Goal: Task Accomplishment & Management: Manage account settings

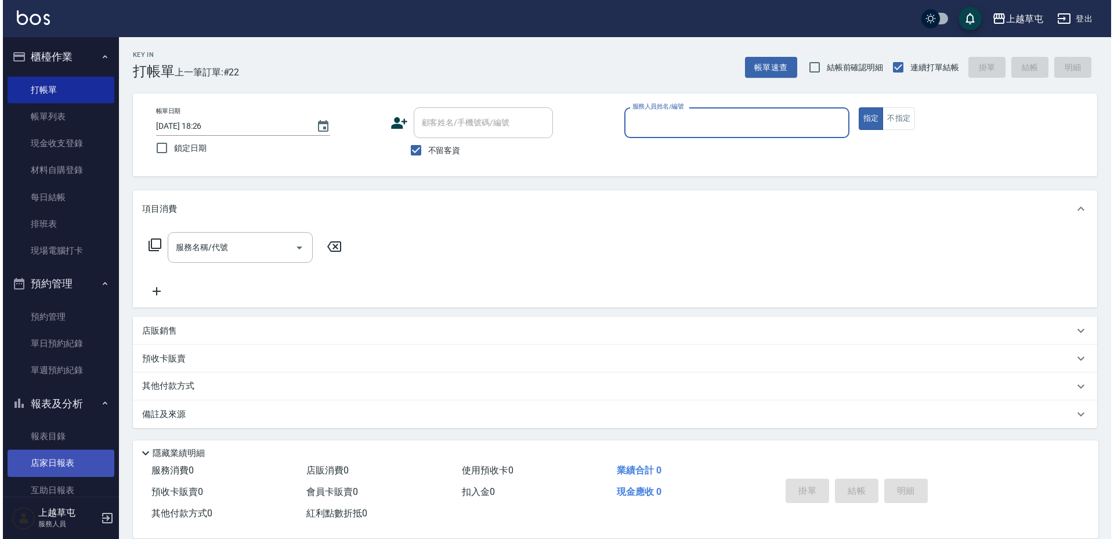
scroll to position [116, 0]
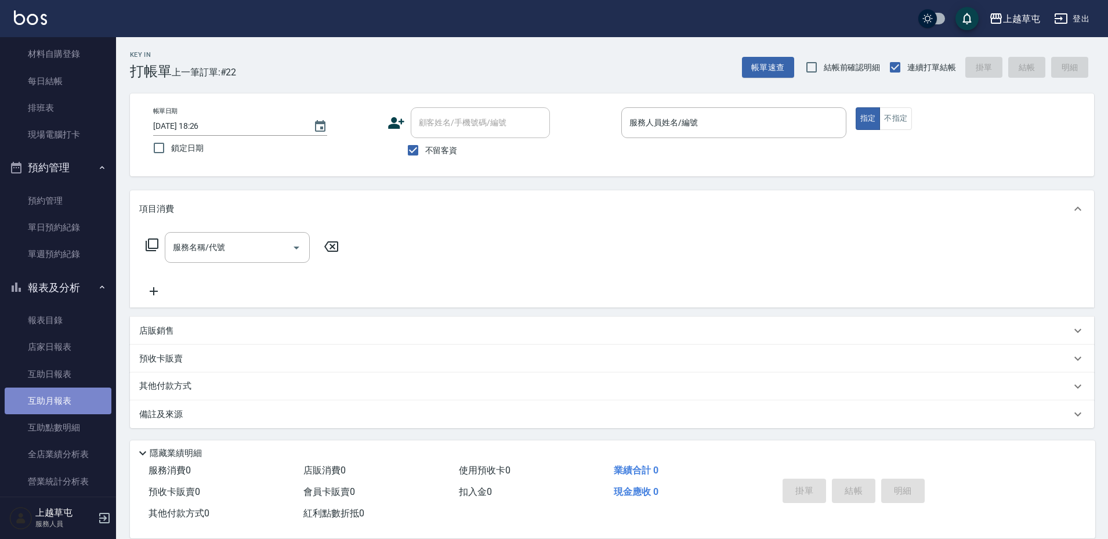
click at [70, 407] on link "互助月報表" at bounding box center [58, 400] width 107 height 27
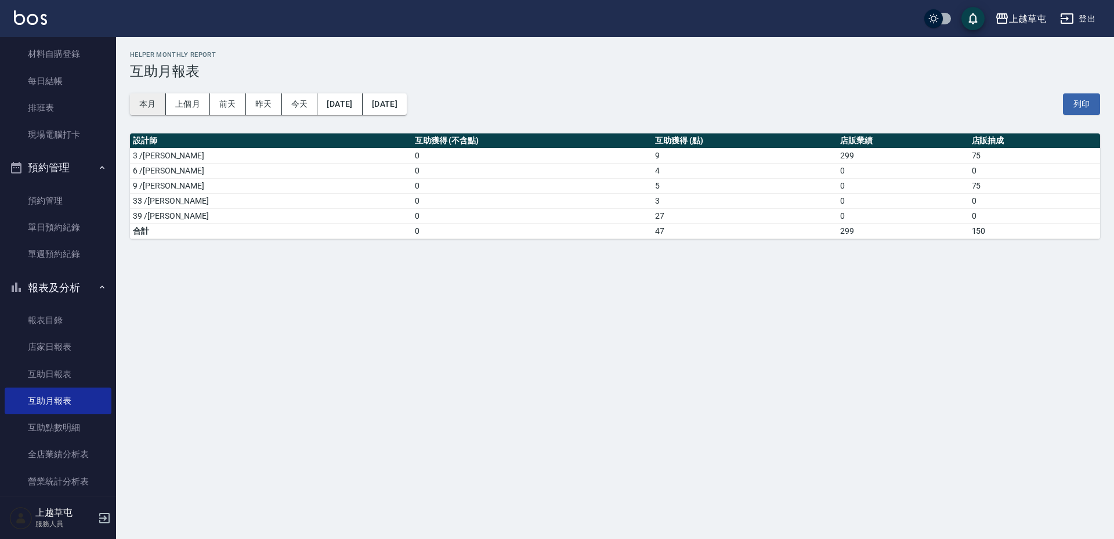
click at [153, 105] on button "本月" at bounding box center [148, 103] width 36 height 21
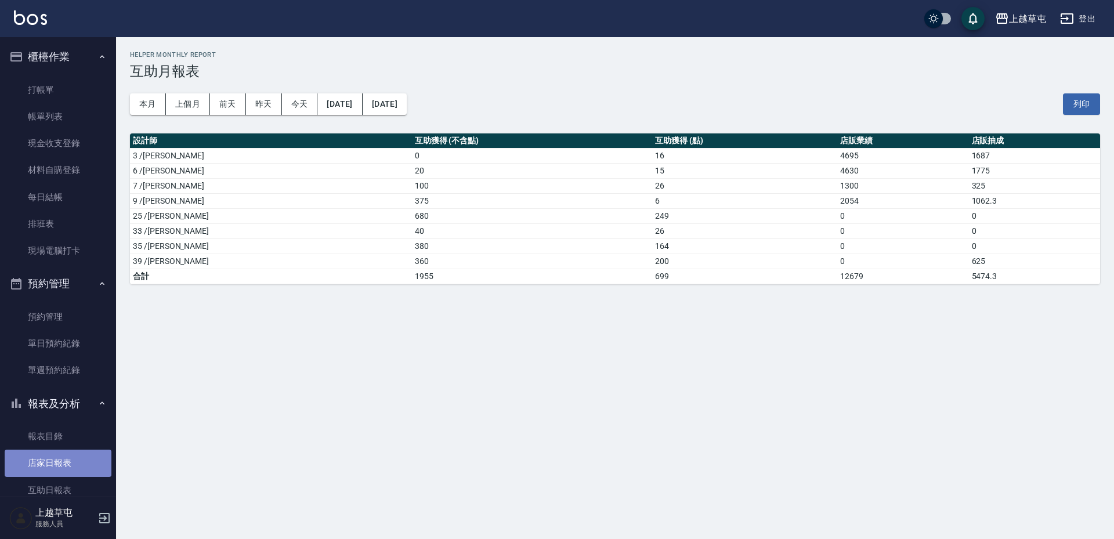
click at [71, 474] on link "店家日報表" at bounding box center [58, 462] width 107 height 27
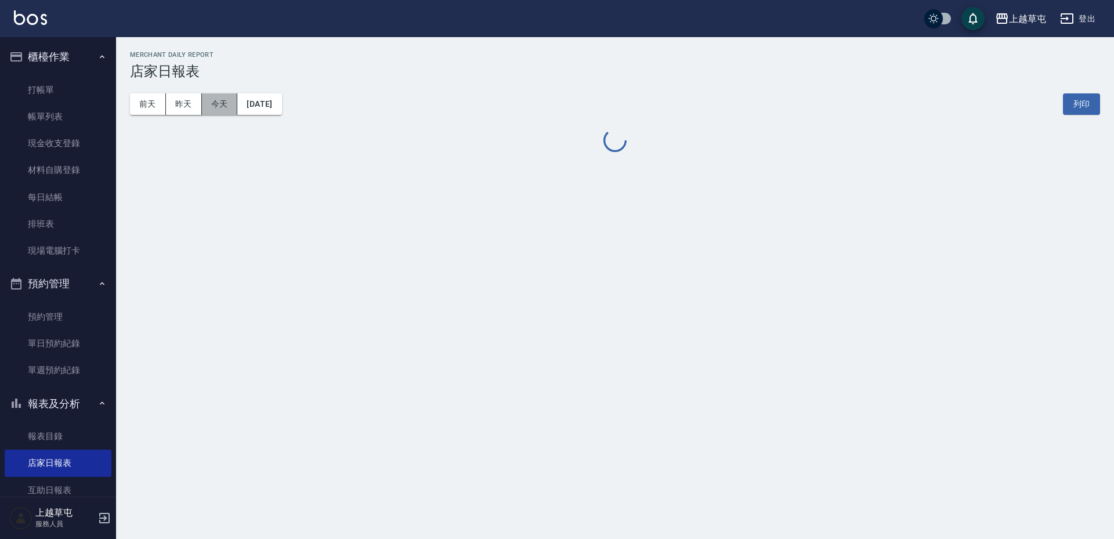
click at [224, 102] on button "今天" at bounding box center [220, 103] width 36 height 21
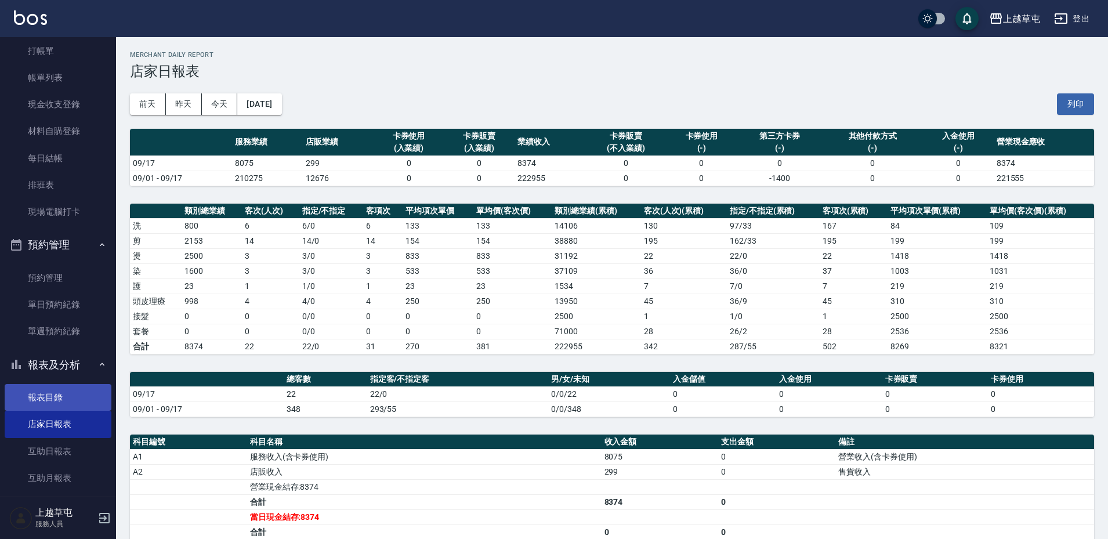
scroll to position [58, 0]
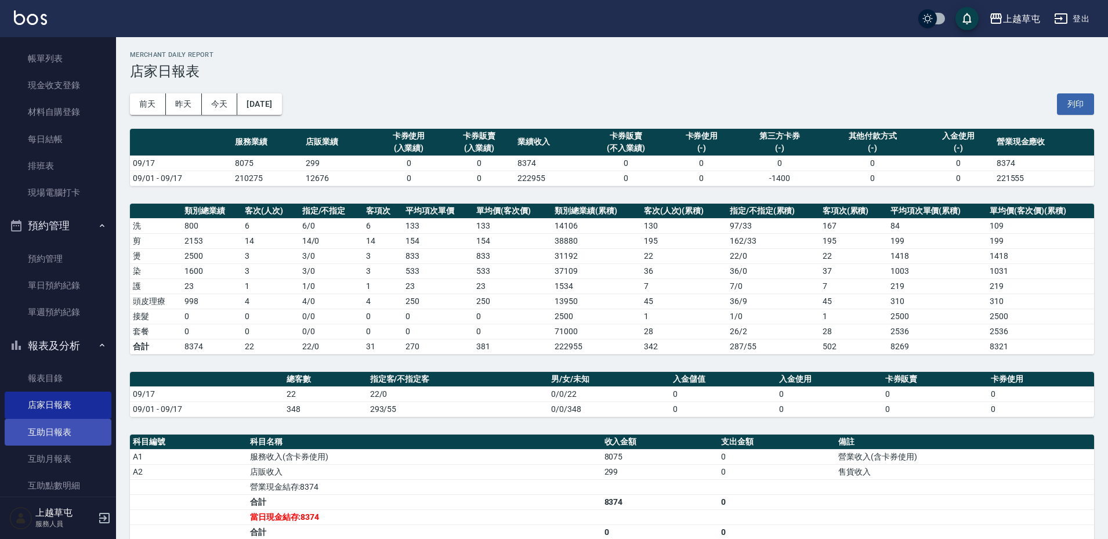
click at [79, 438] on link "互助日報表" at bounding box center [58, 432] width 107 height 27
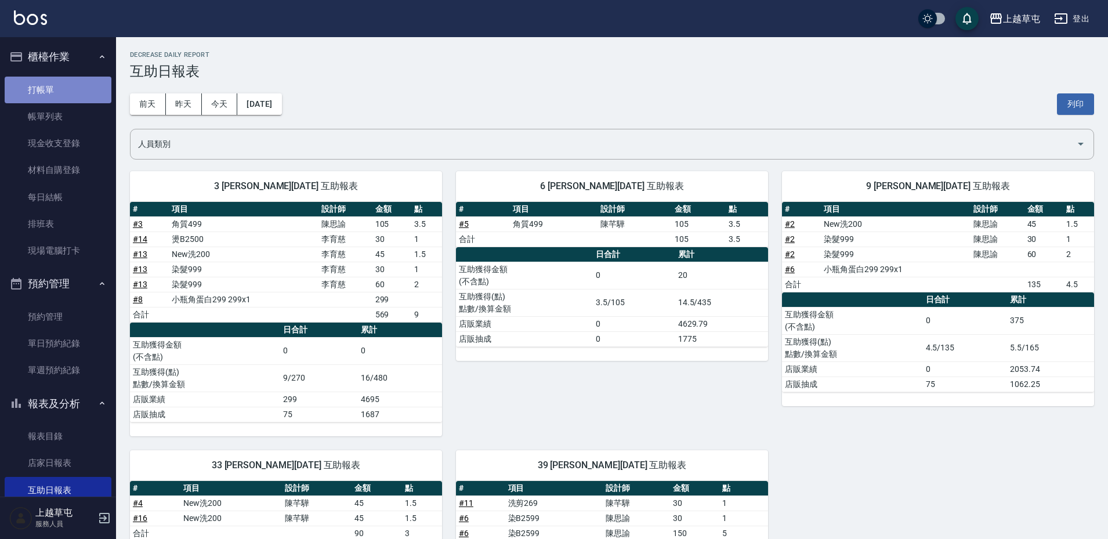
click at [61, 92] on link "打帳單" at bounding box center [58, 90] width 107 height 27
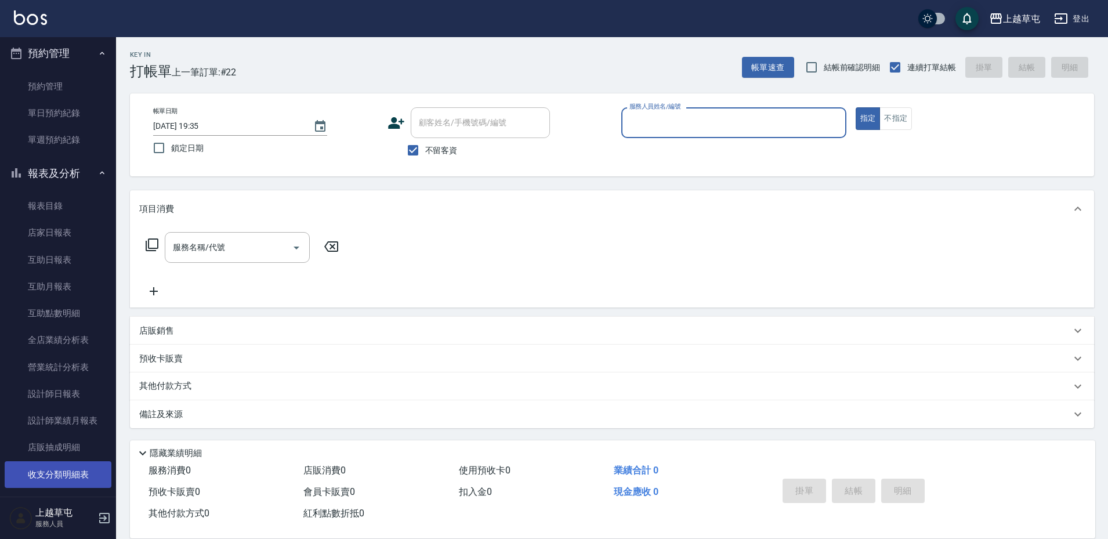
scroll to position [270, 0]
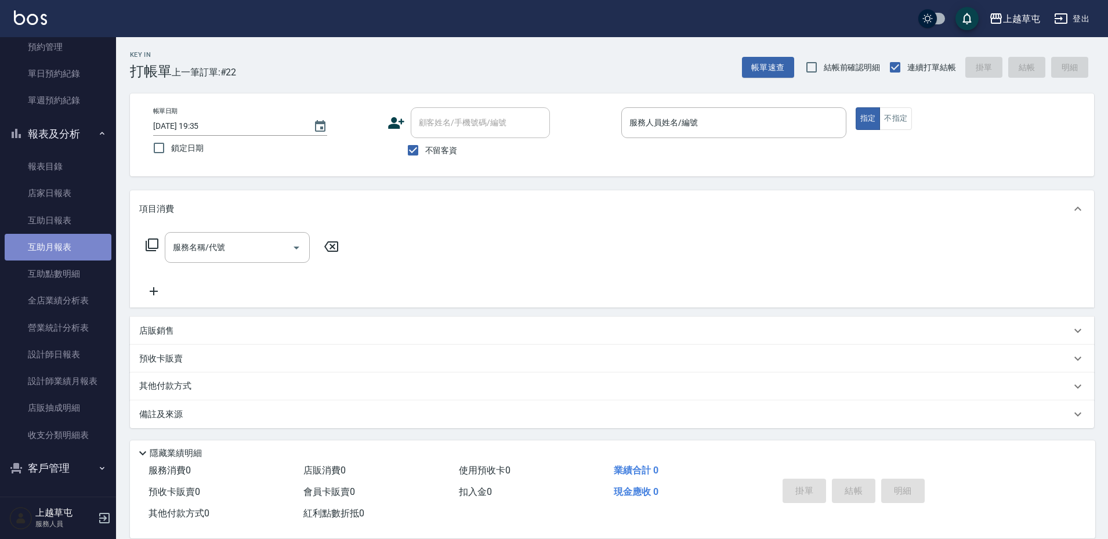
click at [70, 251] on link "互助月報表" at bounding box center [58, 247] width 107 height 27
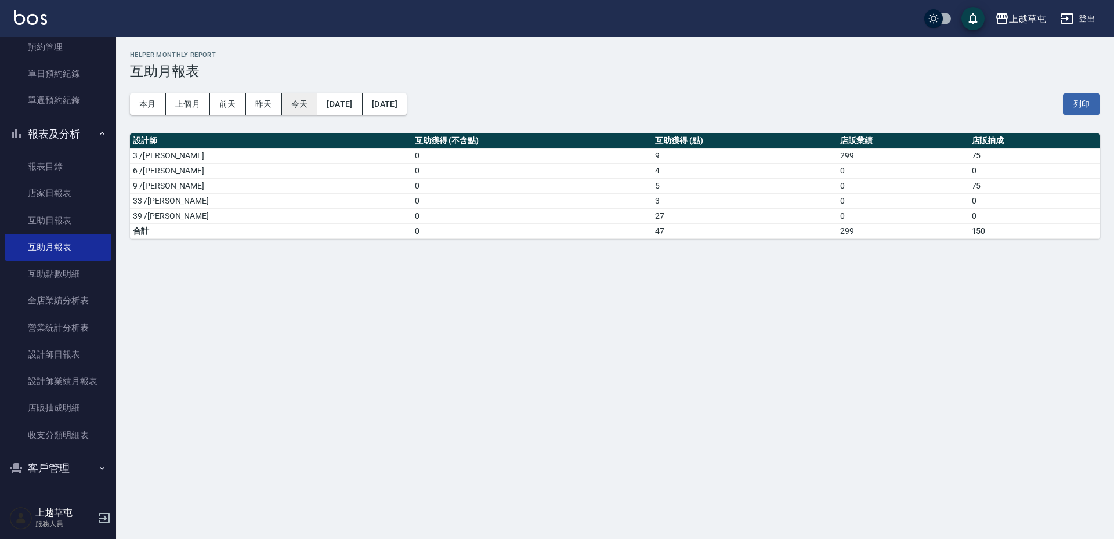
click at [309, 101] on button "今天" at bounding box center [300, 103] width 36 height 21
click at [59, 225] on link "互助日報表" at bounding box center [58, 220] width 107 height 27
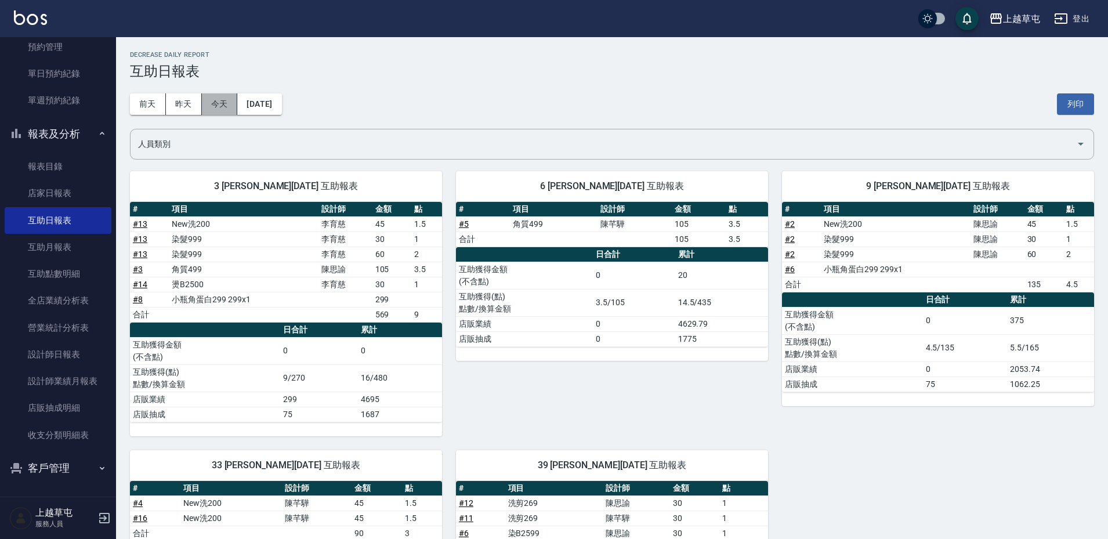
click at [205, 100] on button "今天" at bounding box center [220, 103] width 36 height 21
click at [72, 256] on link "互助月報表" at bounding box center [58, 247] width 107 height 27
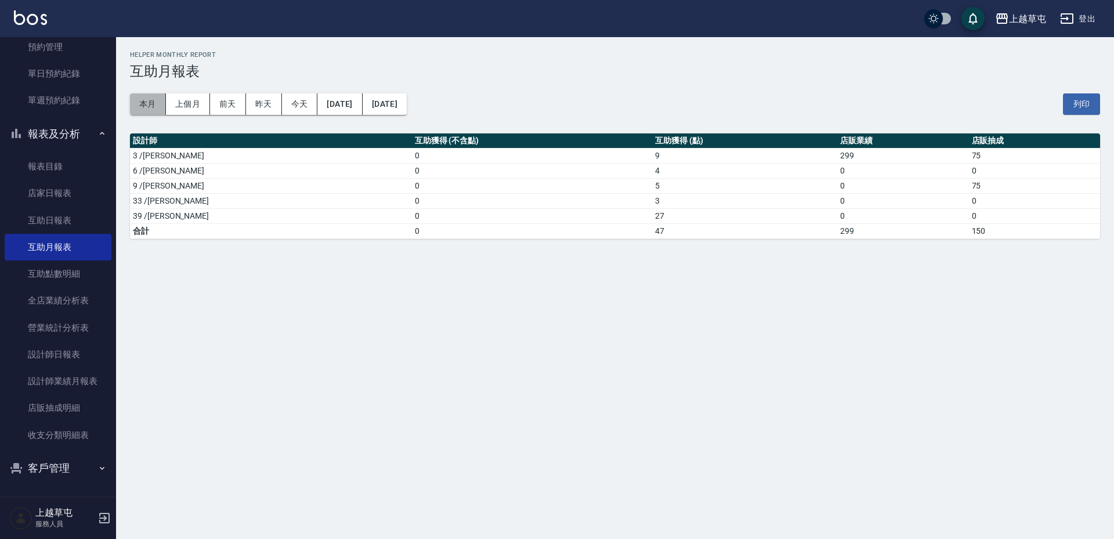
click at [145, 106] on button "本月" at bounding box center [148, 103] width 36 height 21
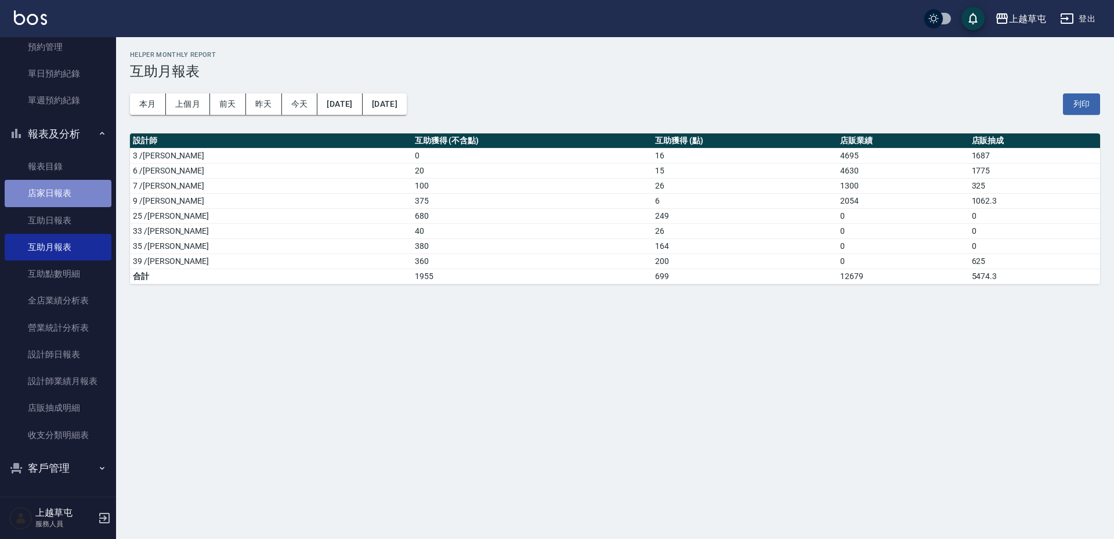
click at [72, 197] on link "店家日報表" at bounding box center [58, 193] width 107 height 27
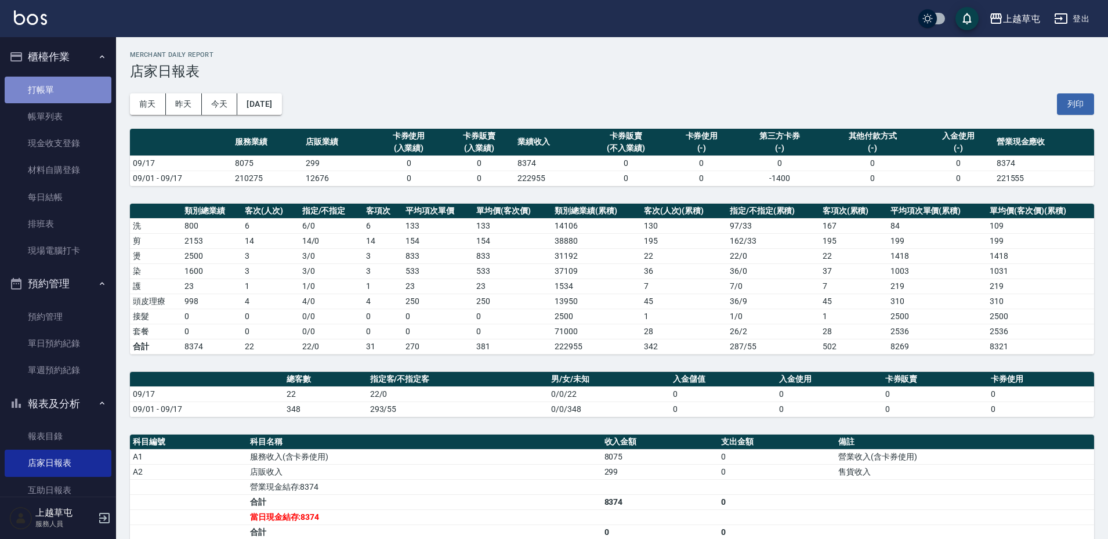
click at [91, 82] on link "打帳單" at bounding box center [58, 90] width 107 height 27
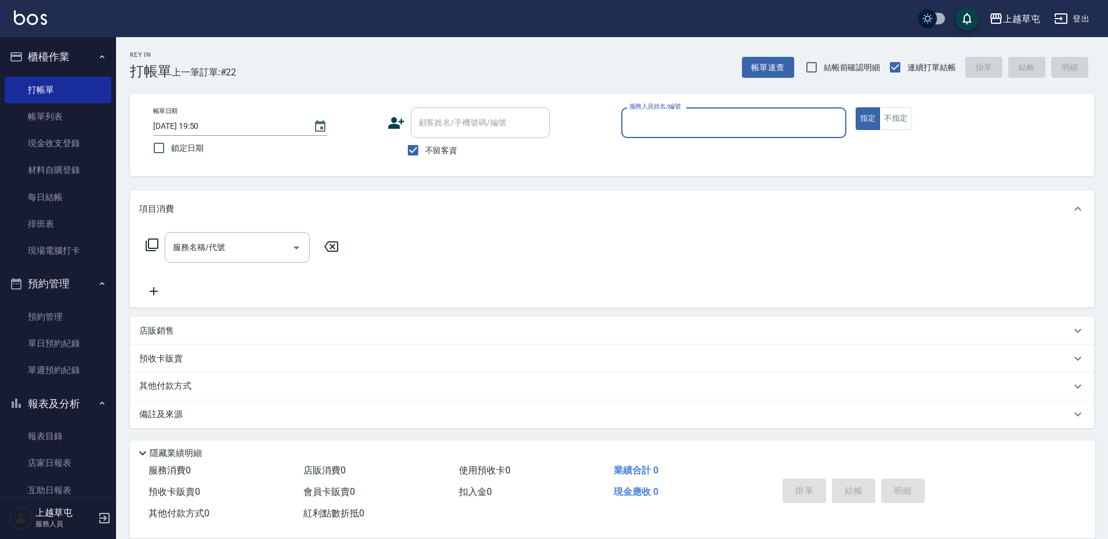
click at [732, 130] on input "服務人員姓名/編號" at bounding box center [733, 123] width 215 height 20
type input "[PERSON_NAME]-6"
type button "true"
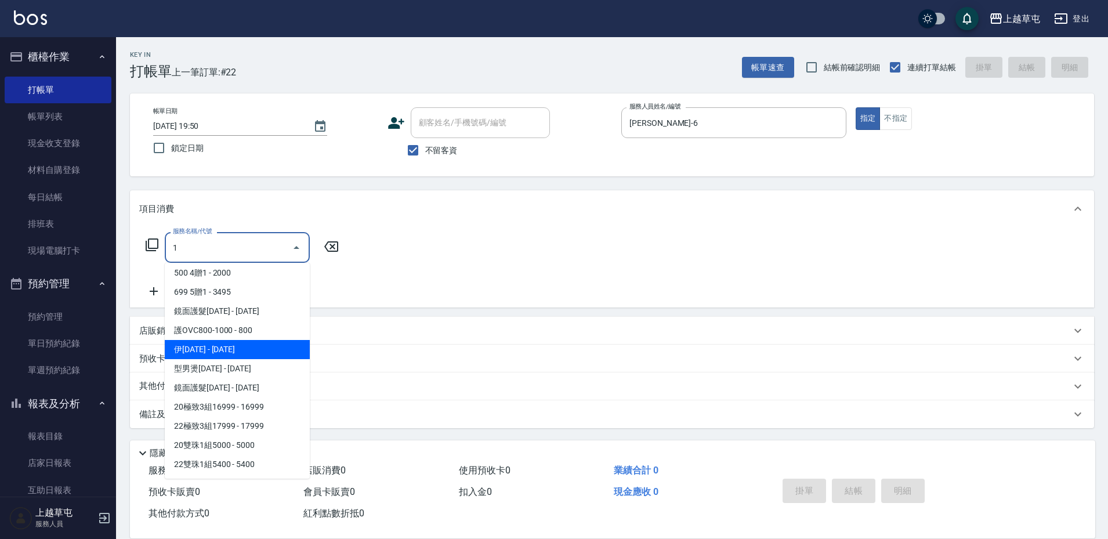
scroll to position [174, 0]
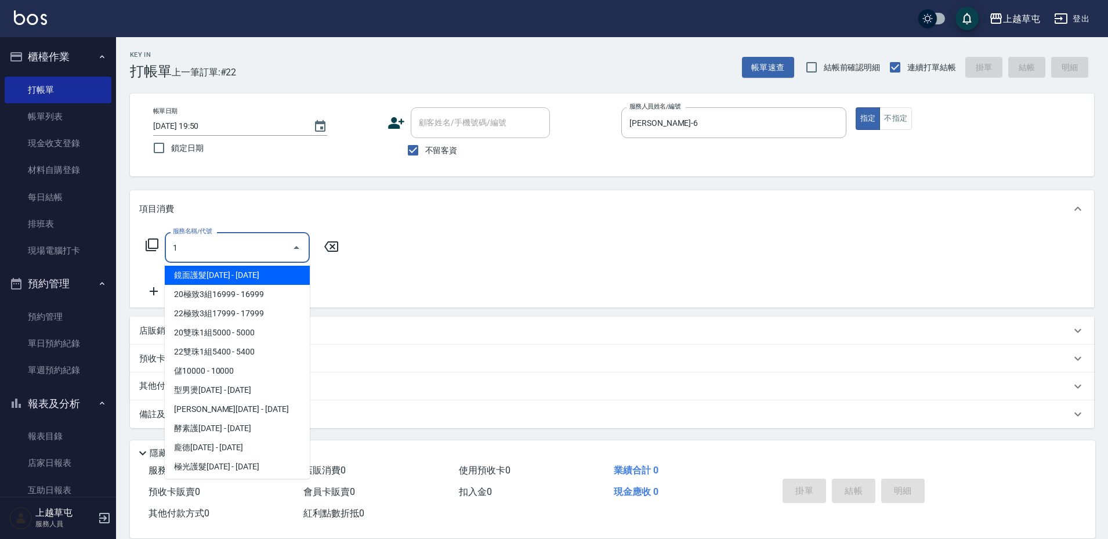
click at [224, 245] on input "1" at bounding box center [228, 247] width 117 height 20
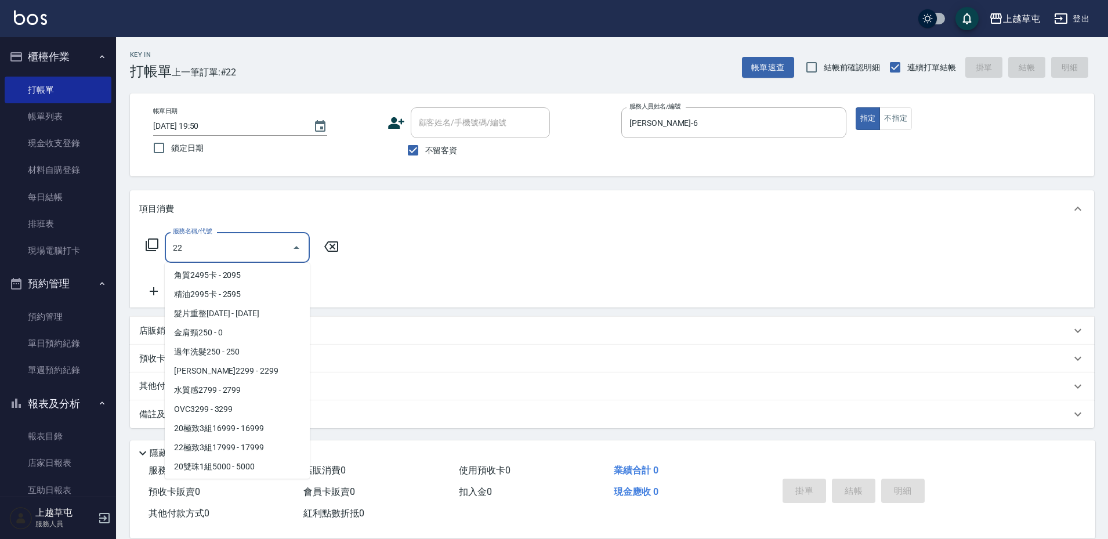
scroll to position [0, 0]
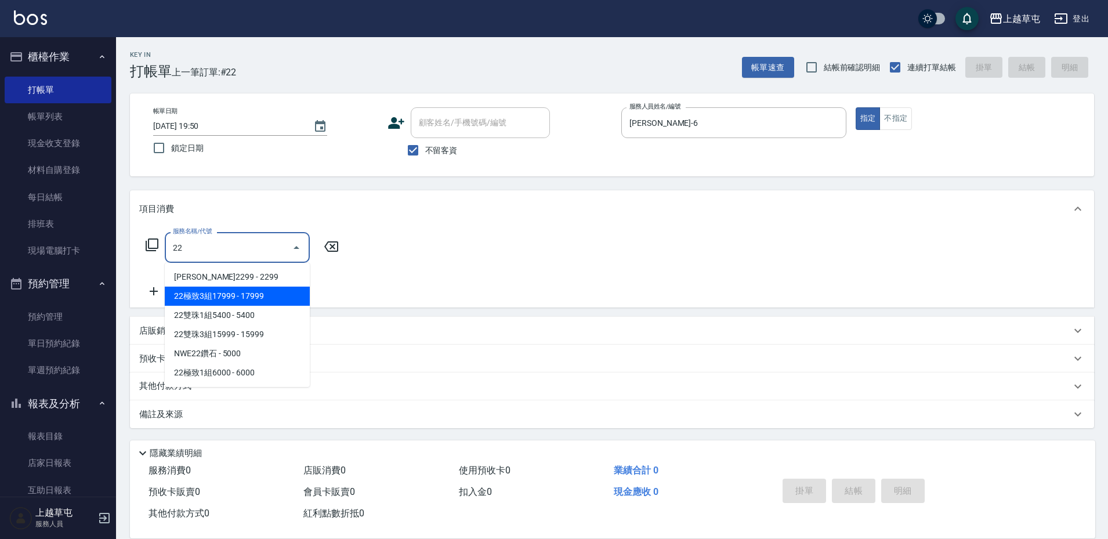
drag, startPoint x: 182, startPoint y: 253, endPoint x: 135, endPoint y: 249, distance: 47.7
click at [135, 249] on div "服務名稱/代號 22 服務名稱/代號" at bounding box center [612, 267] width 964 height 80
type input "22"
click at [665, 122] on input "[PERSON_NAME]-6" at bounding box center [724, 123] width 197 height 20
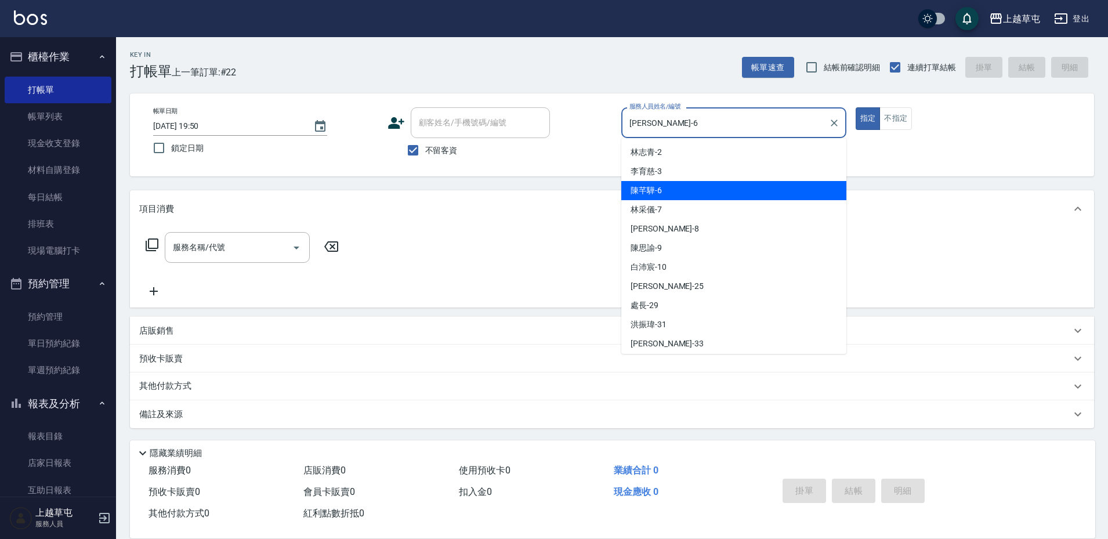
drag, startPoint x: 649, startPoint y: 119, endPoint x: 610, endPoint y: 135, distance: 41.7
click at [610, 135] on div "帳單日期 [DATE] 19:50 鎖定日期 顧客姓名/手機號碼/編號 顧客姓名/手機號碼/編號 不留客資 服務人員姓名/編號 [PERSON_NAME]6 …" at bounding box center [612, 134] width 936 height 55
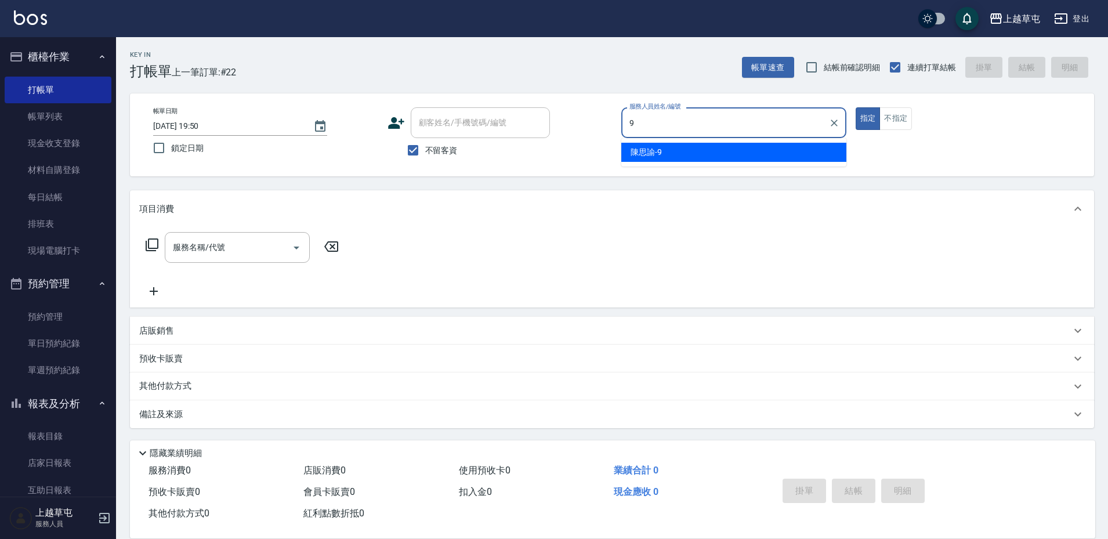
type input "[PERSON_NAME]-9"
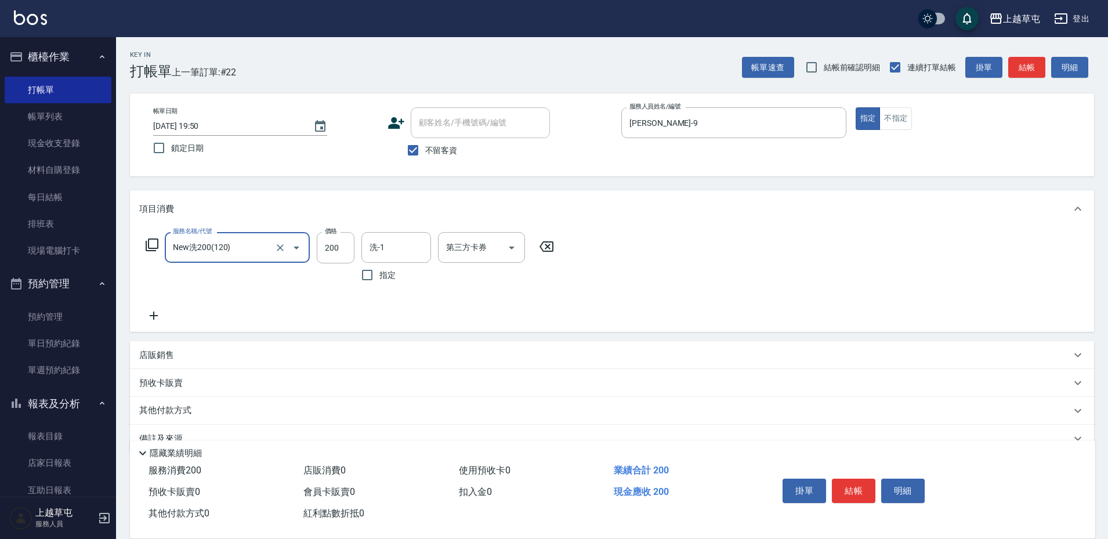
type input "New洗200(120)"
type input "[PERSON_NAME]-39"
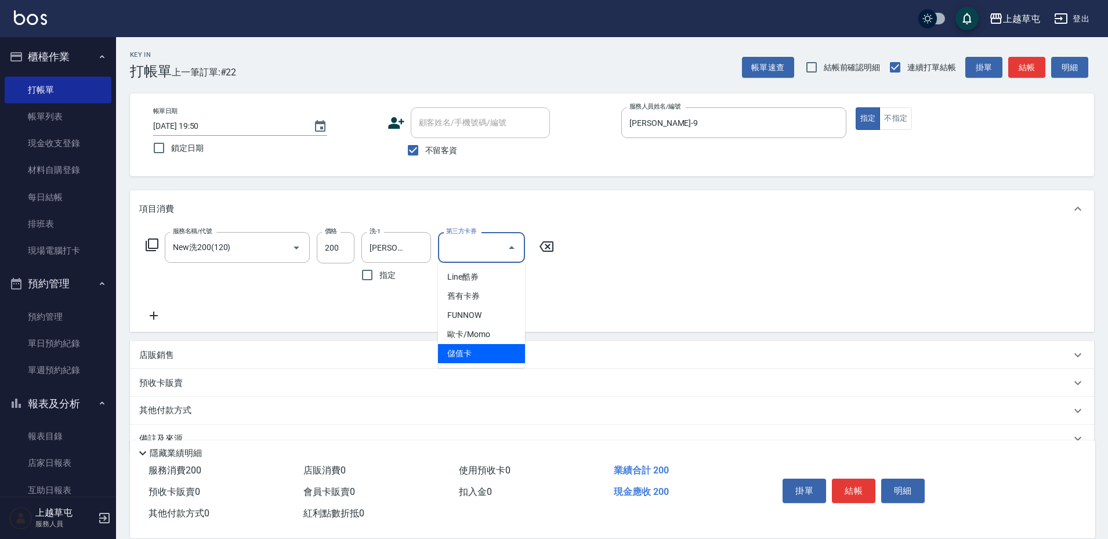
type input "儲值卡"
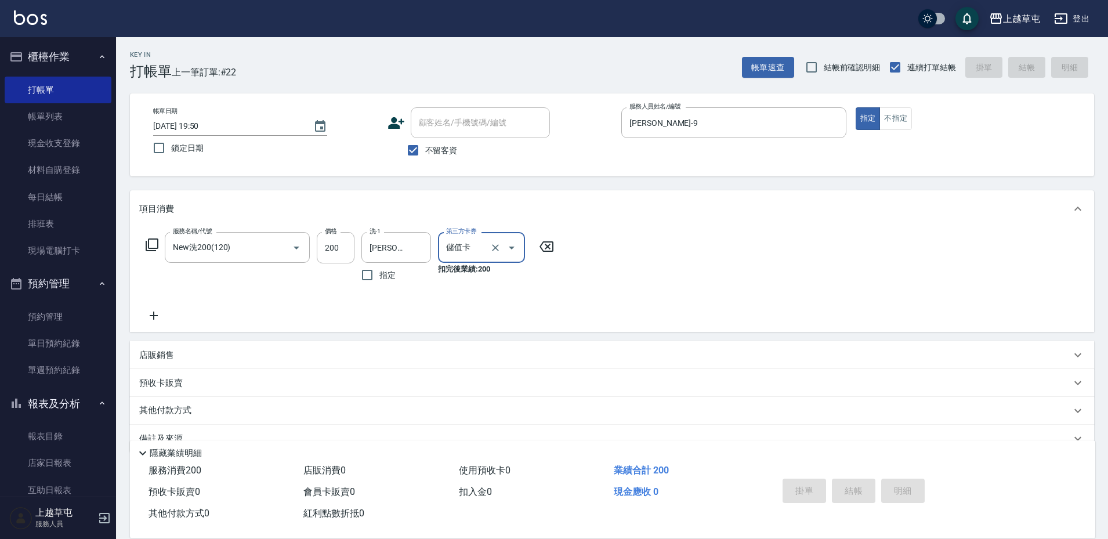
type input "[DATE] 19:51"
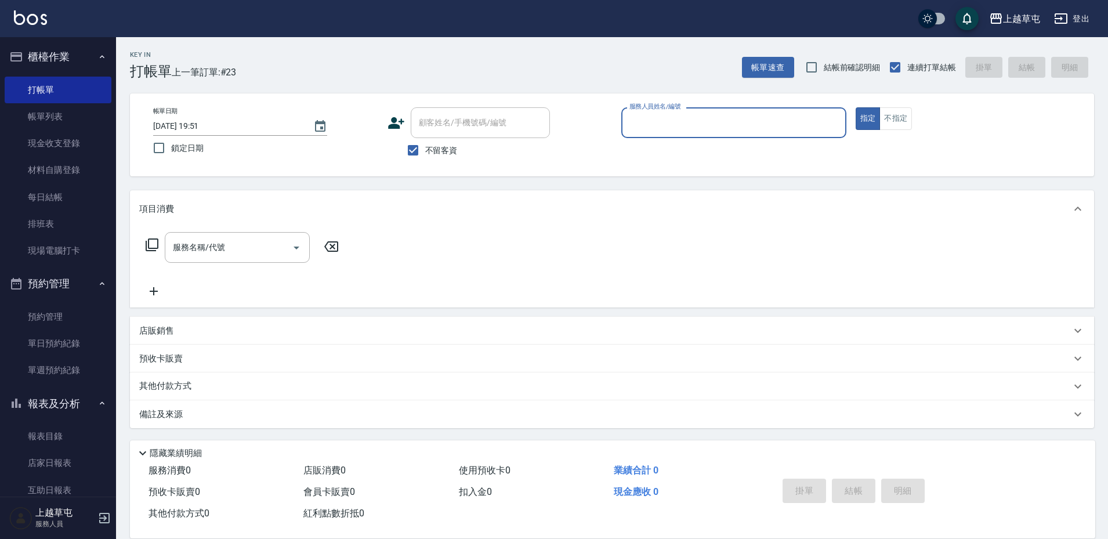
click at [679, 123] on input "服務人員姓名/編號" at bounding box center [733, 123] width 215 height 20
type input "[PERSON_NAME]-3"
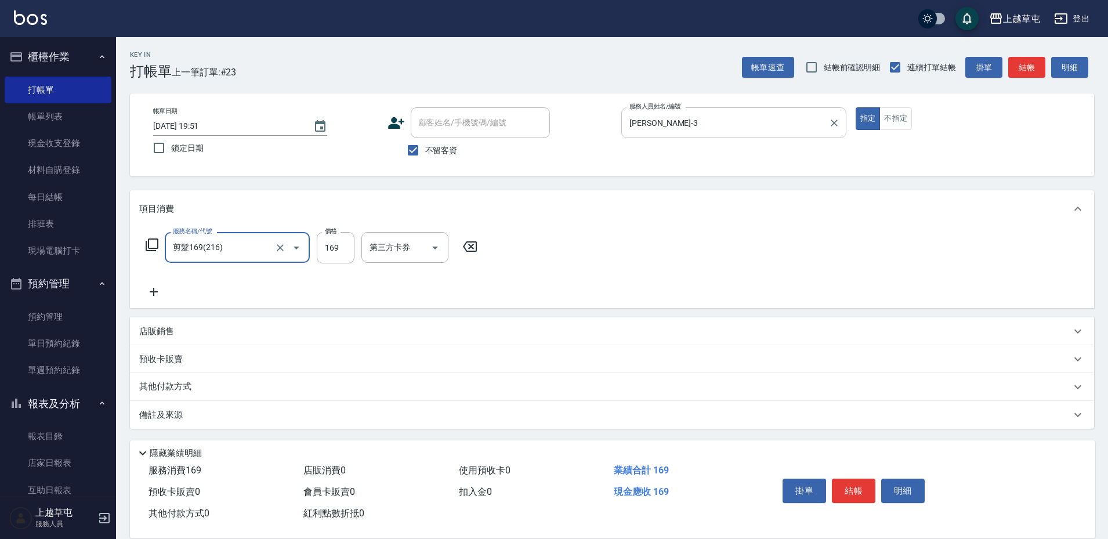
type input "剪髮169(216)"
type input "250"
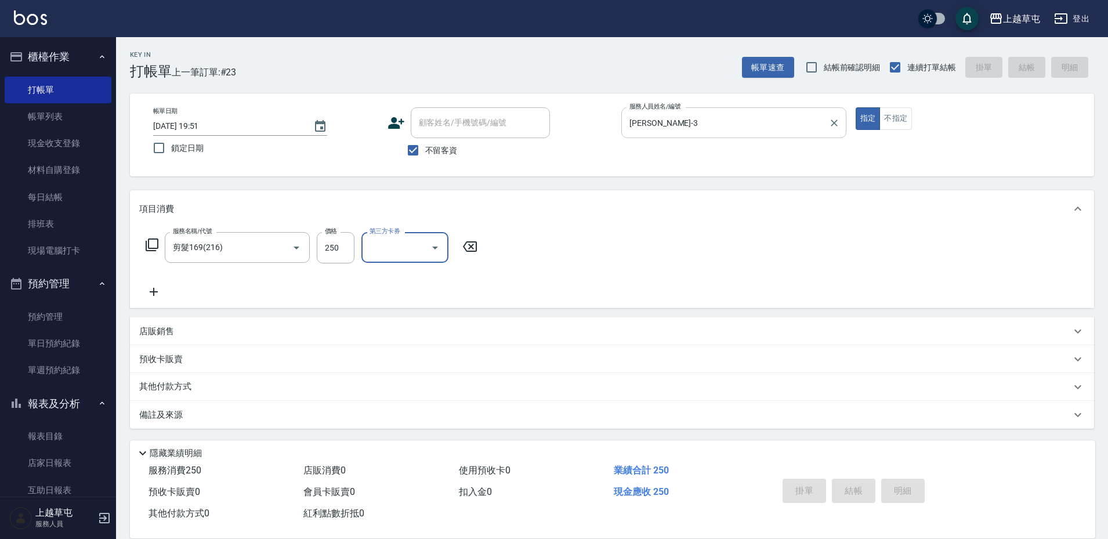
type input "[DATE] 19:52"
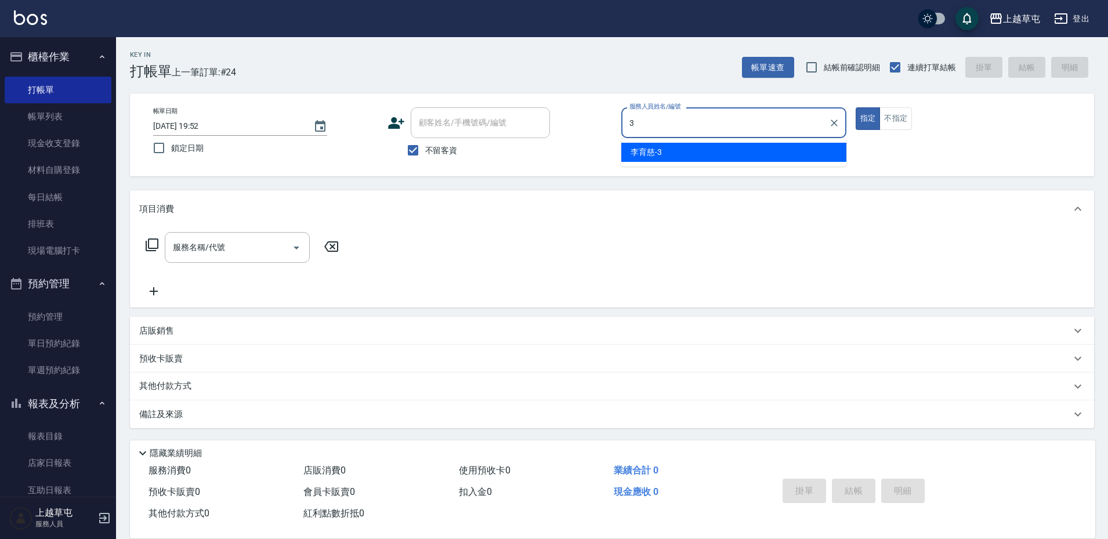
type input "[PERSON_NAME]-3"
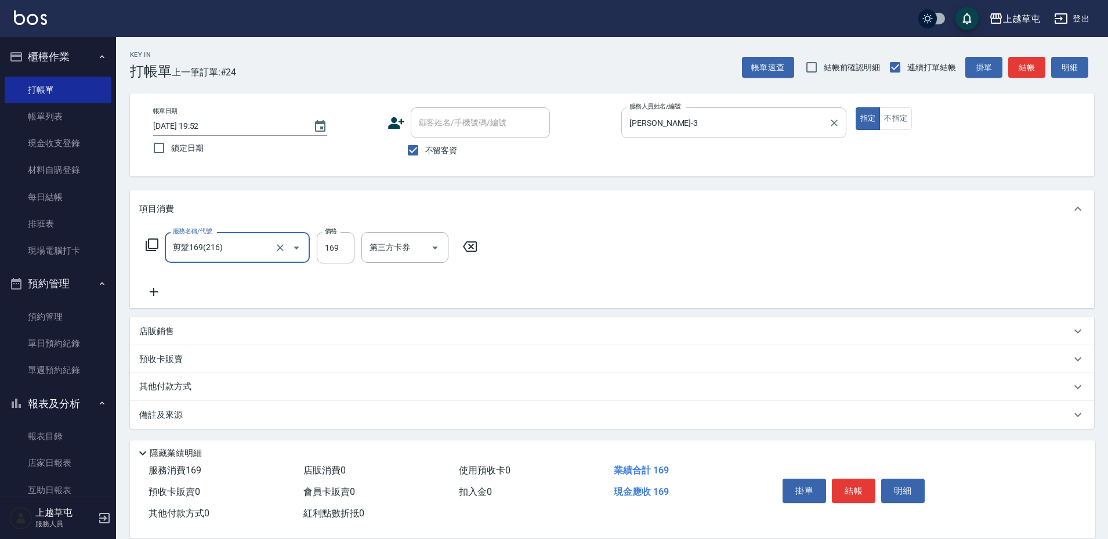
type input "剪髮169(216)"
type input "250"
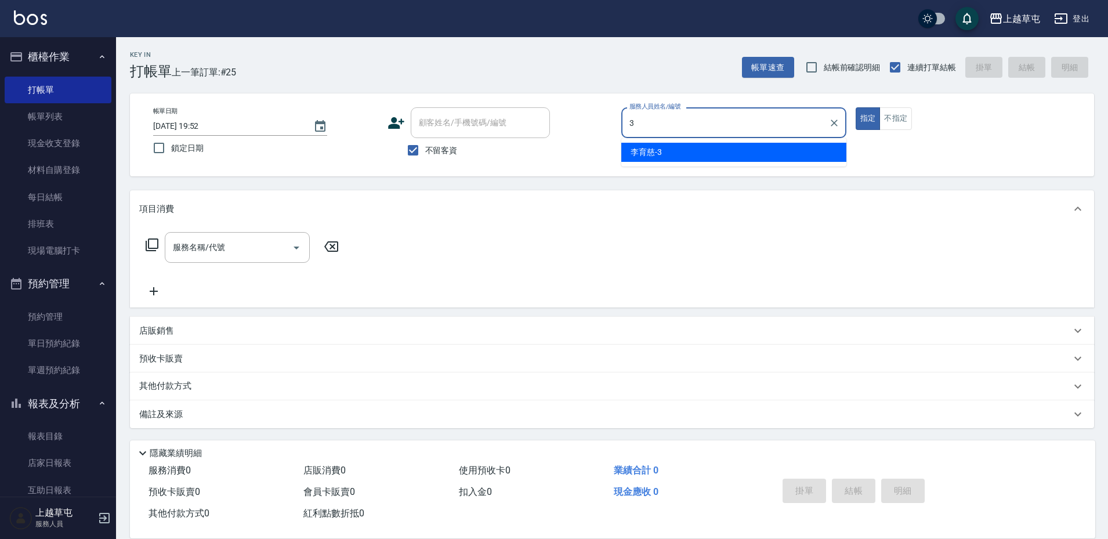
type input "[PERSON_NAME]-3"
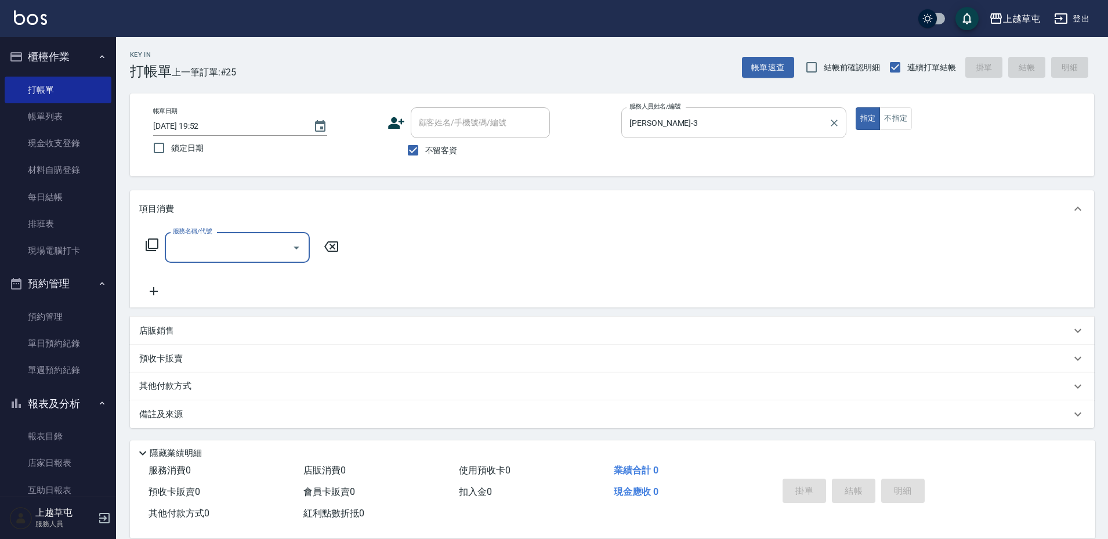
type input "5"
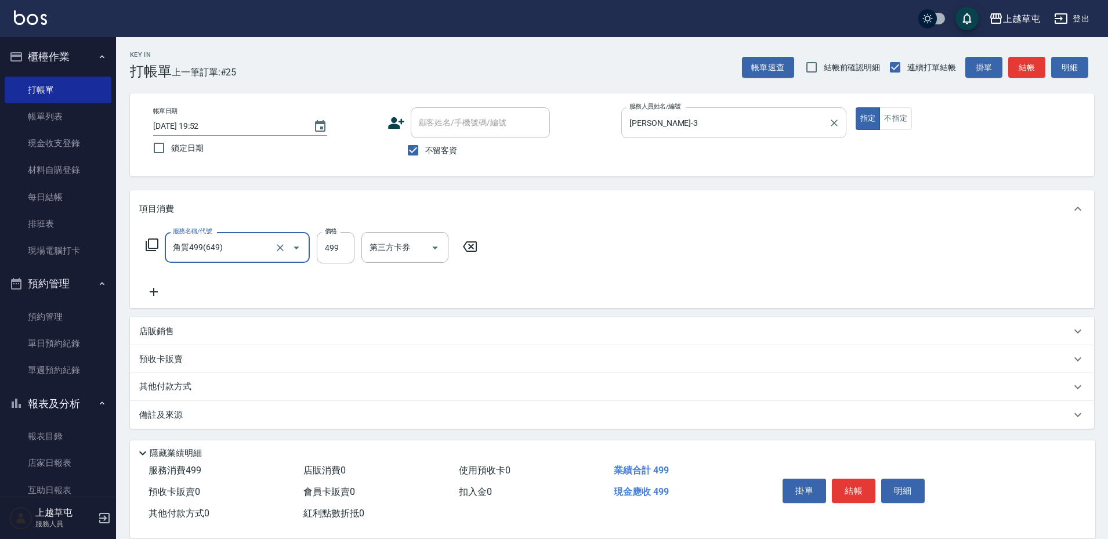
type input "角質499(649)"
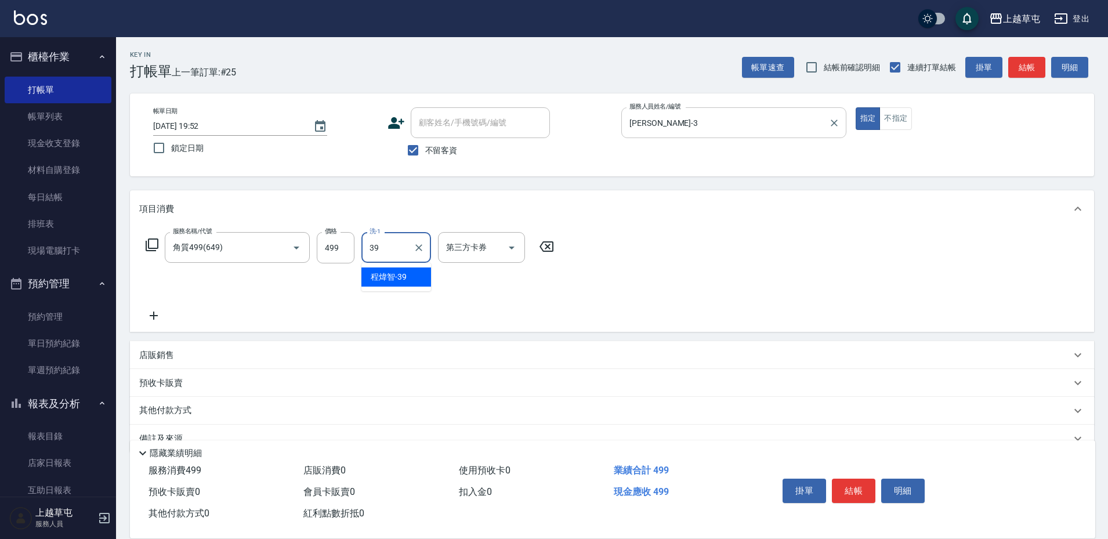
type input "[PERSON_NAME]-39"
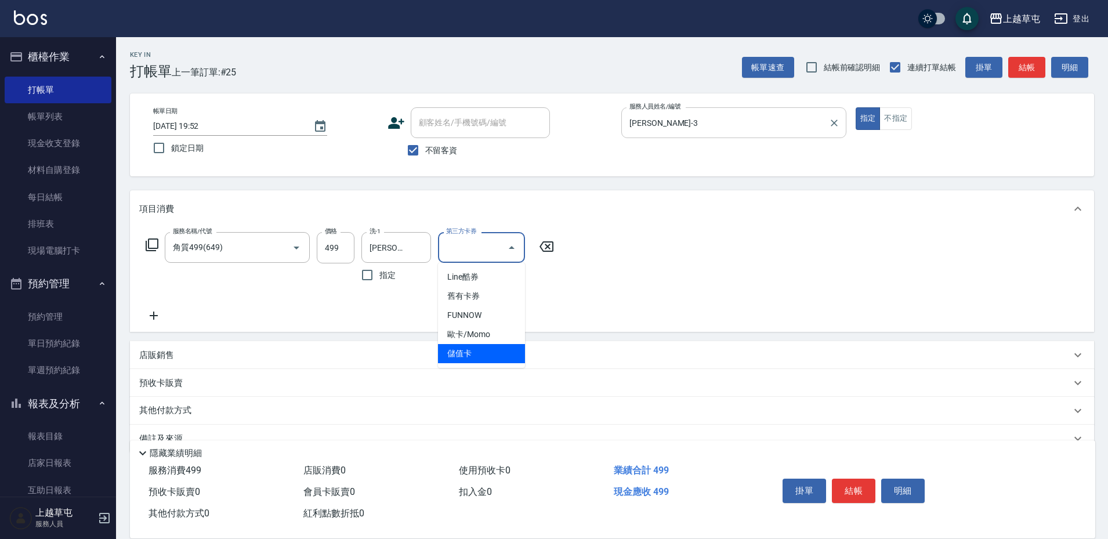
type input "儲值卡"
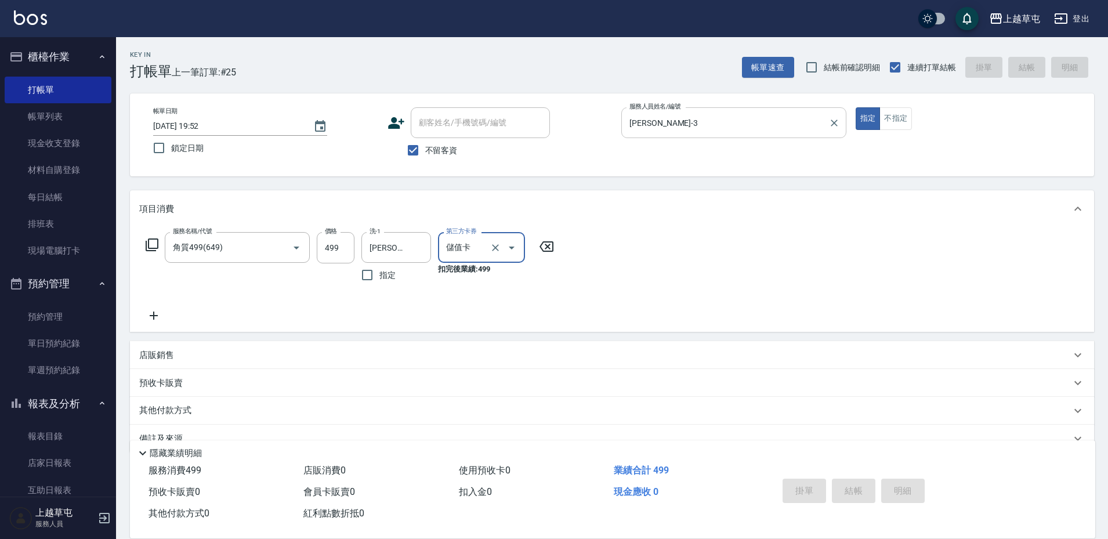
type input "[DATE] 19:53"
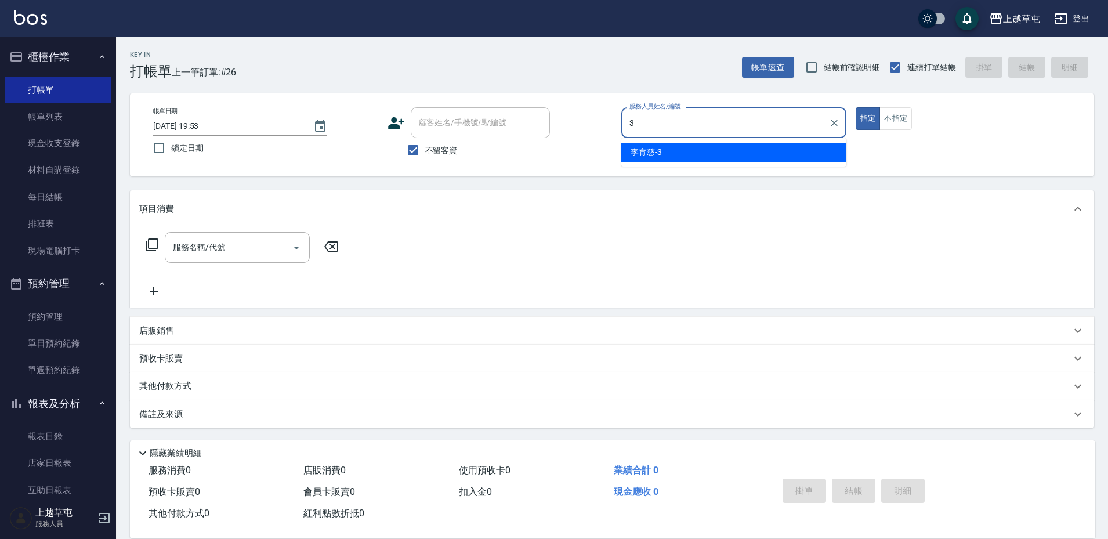
type input "[PERSON_NAME]-3"
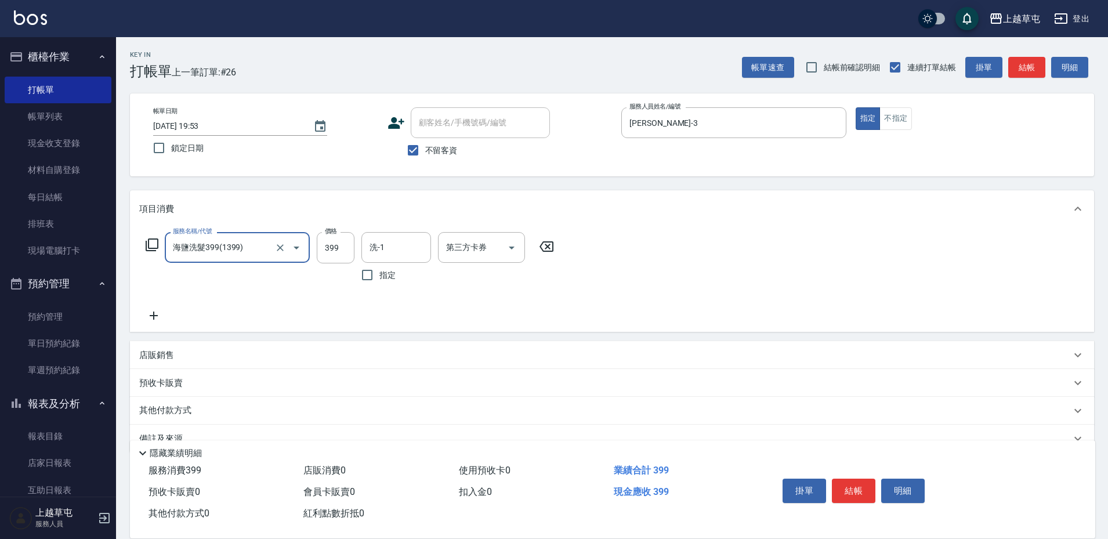
type input "海鹽洗髮399(1399)"
type input "[PERSON_NAME]-33"
click at [489, 243] on input "第三方卡券" at bounding box center [472, 247] width 59 height 20
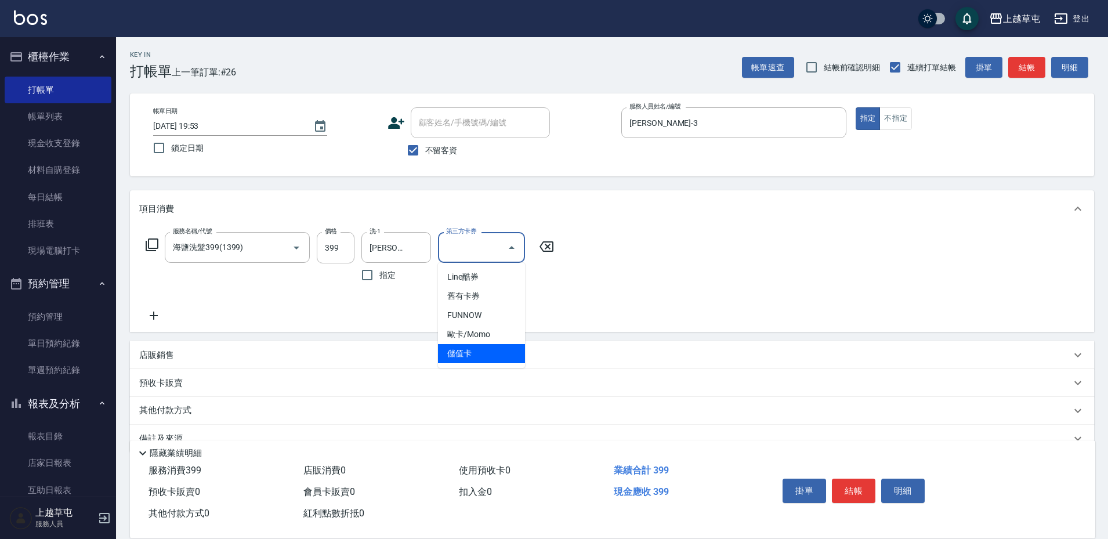
click at [495, 357] on span "儲值卡" at bounding box center [481, 353] width 87 height 19
type input "儲值卡"
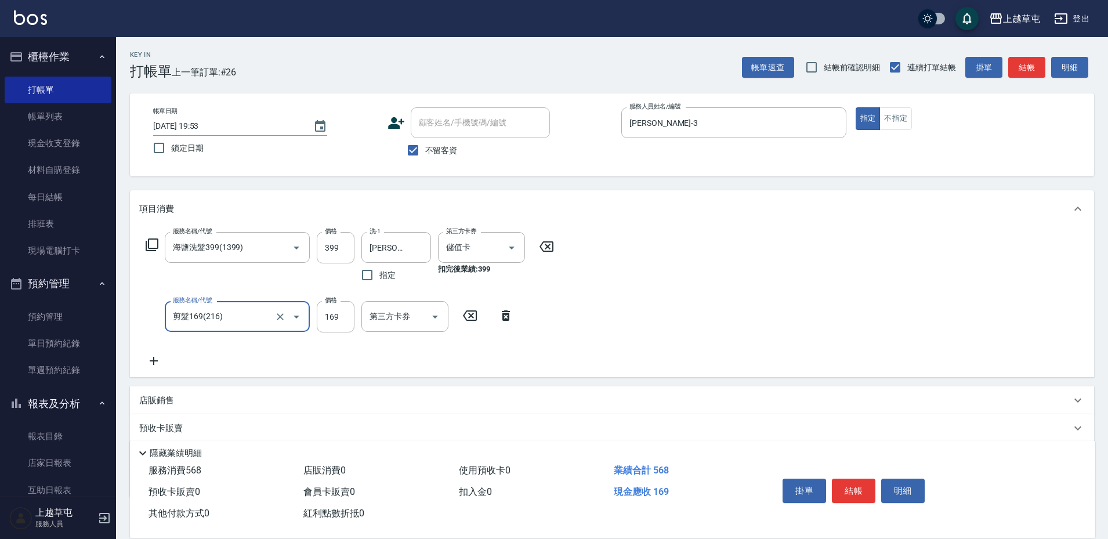
type input "剪髮169(216)"
type input "250"
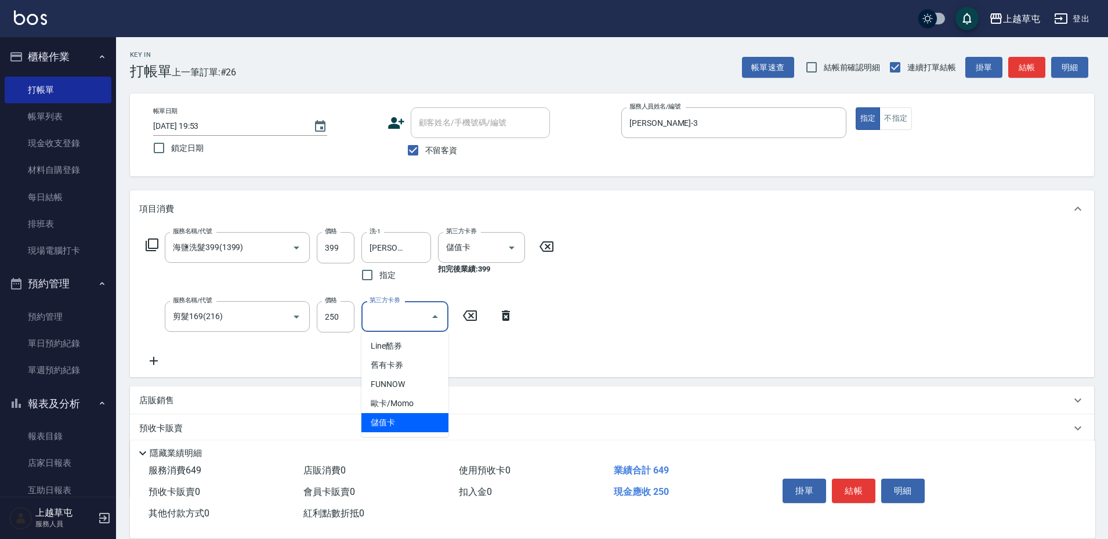
type input "儲值卡"
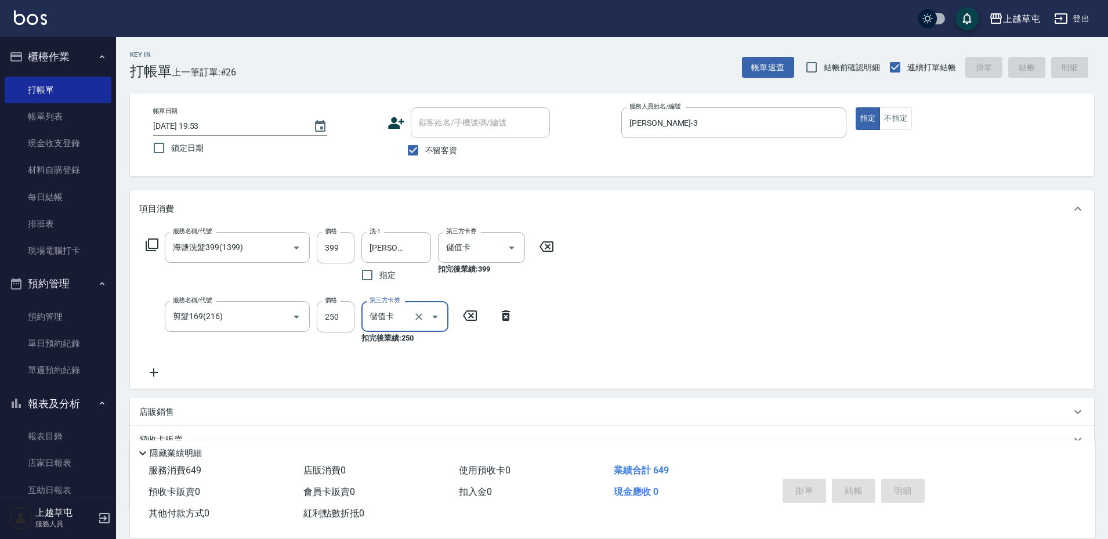
type input "[DATE] 19:54"
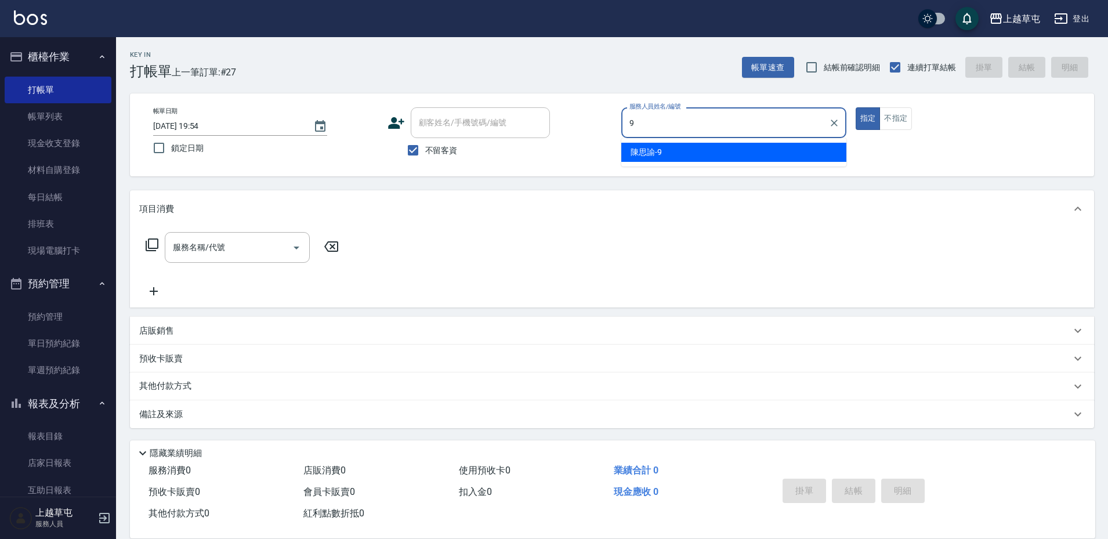
type input "[PERSON_NAME]-9"
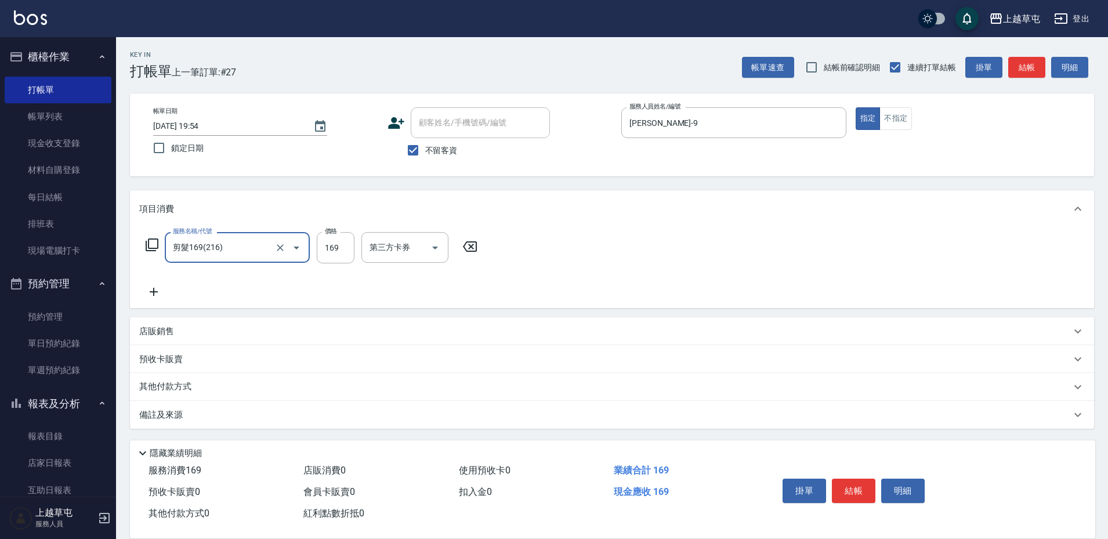
type input "剪髮169(216)"
type input "50"
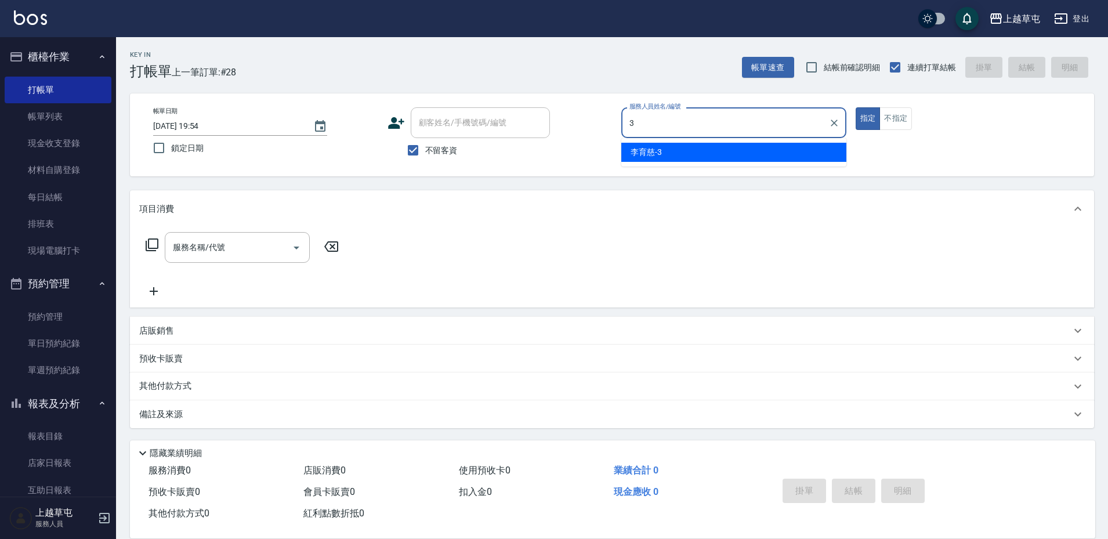
type input "[PERSON_NAME]-3"
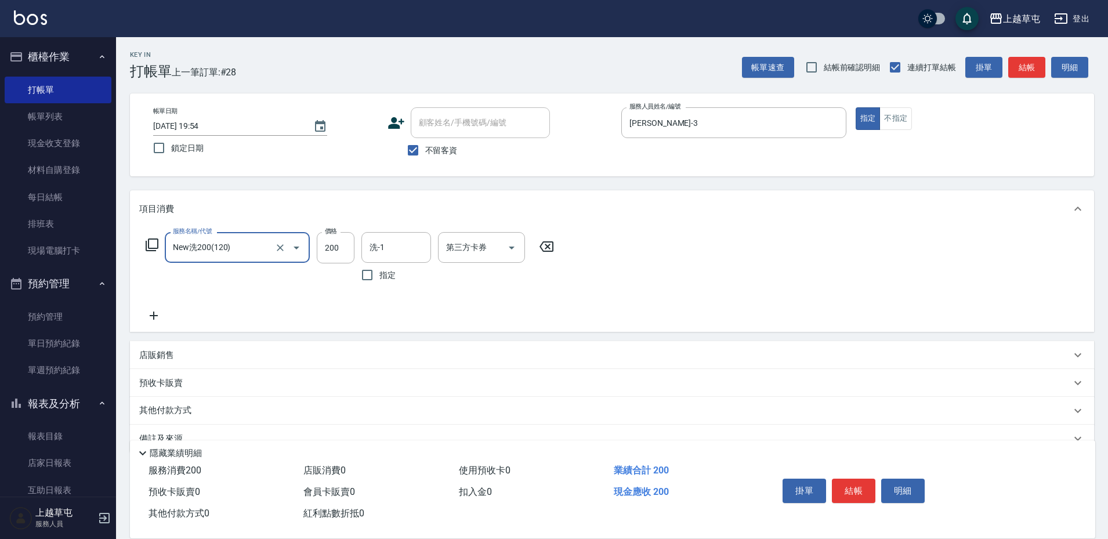
type input "New洗200(120)"
type input "[PERSON_NAME]-3"
type input "儲值卡"
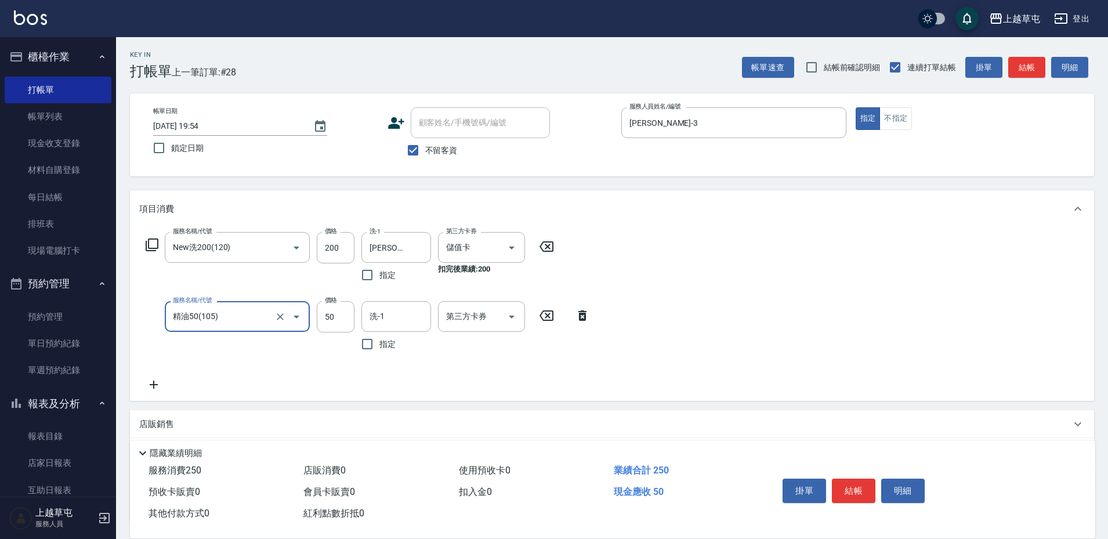
type input "精油50(105)"
type input "[PERSON_NAME]-3"
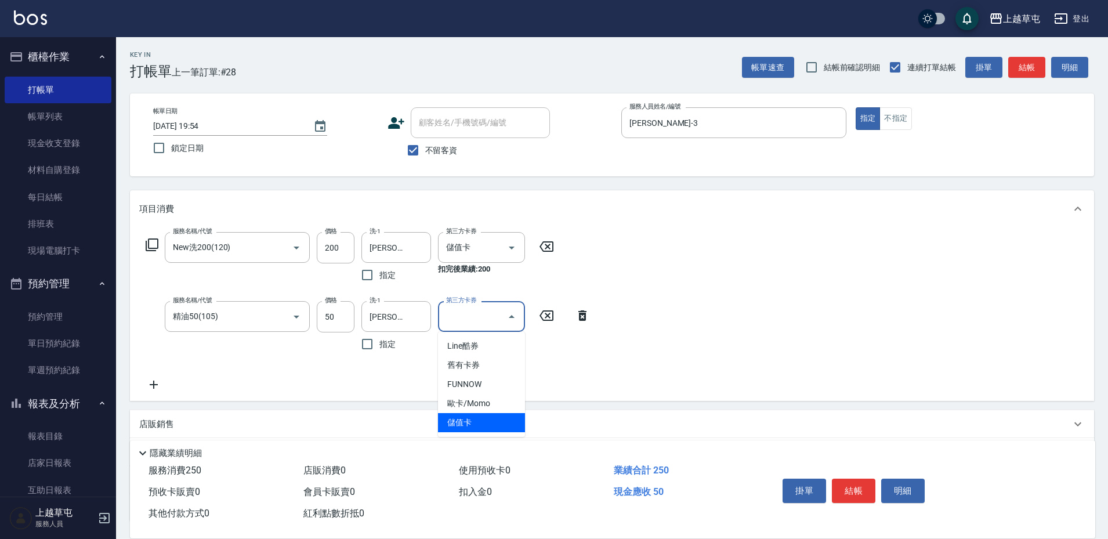
type input "儲值卡"
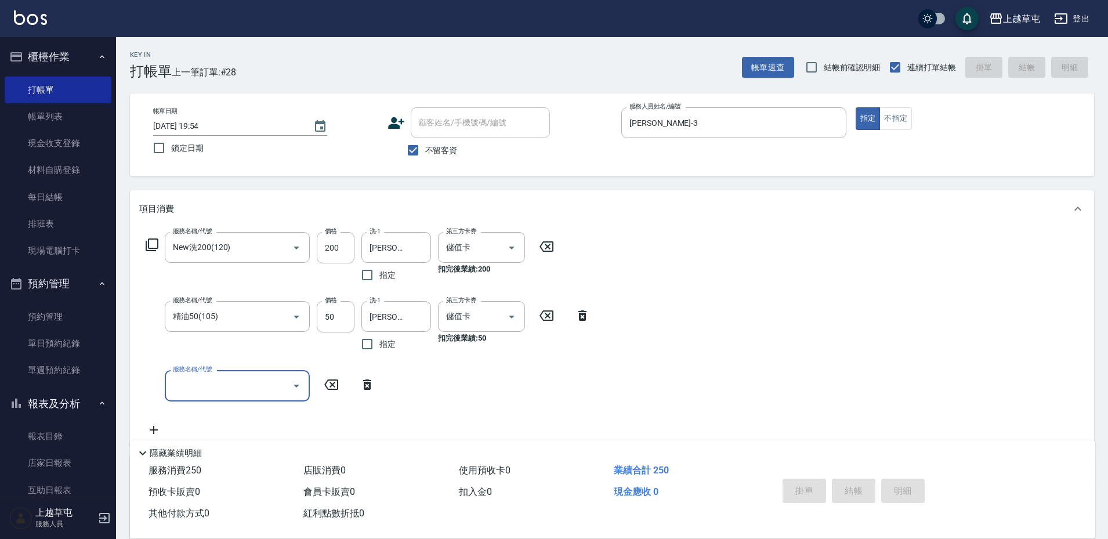
type input "[DATE] 19:55"
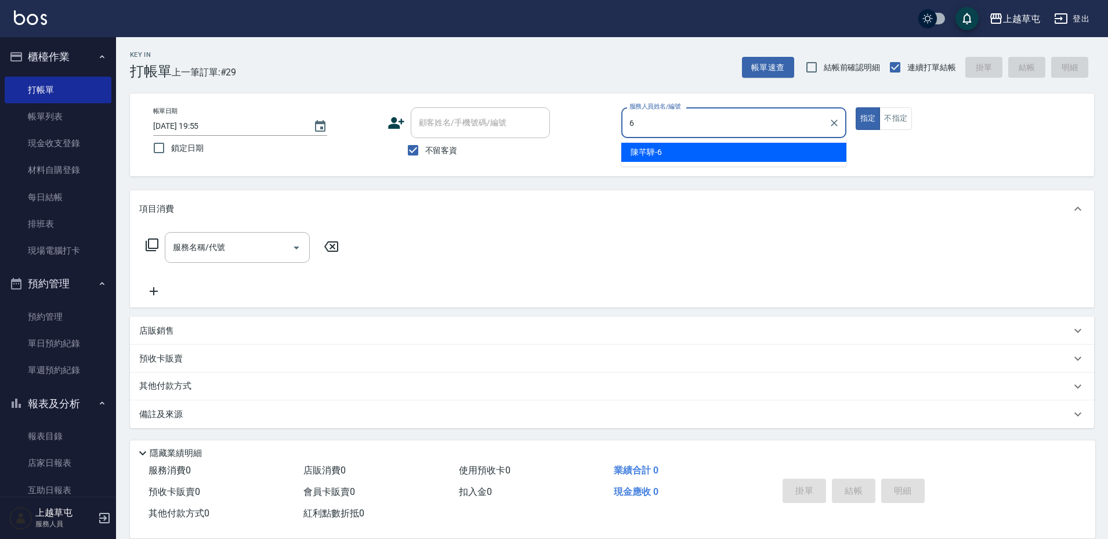
type input "[PERSON_NAME]-6"
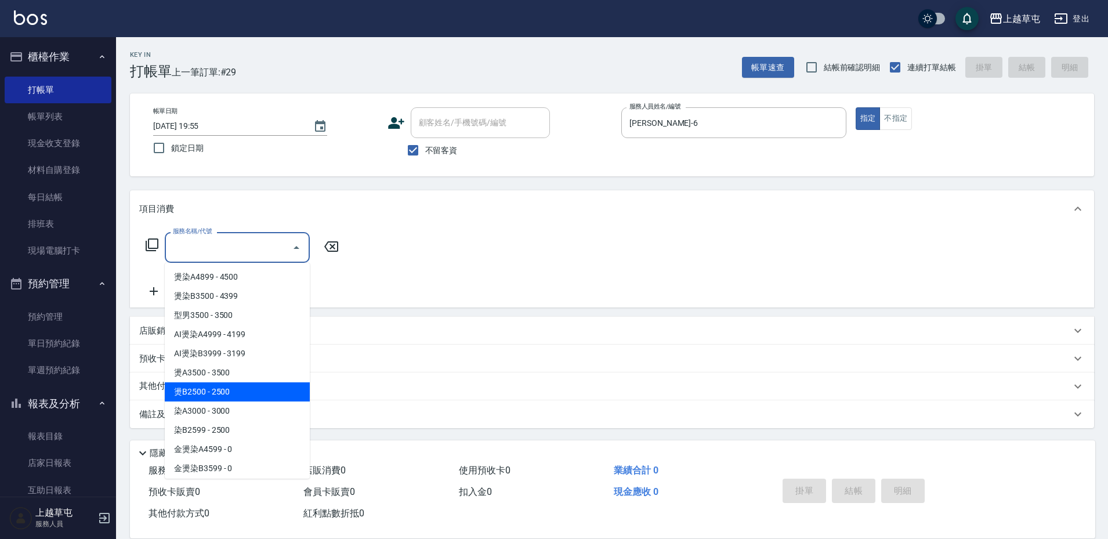
type input "燙B2500(32)"
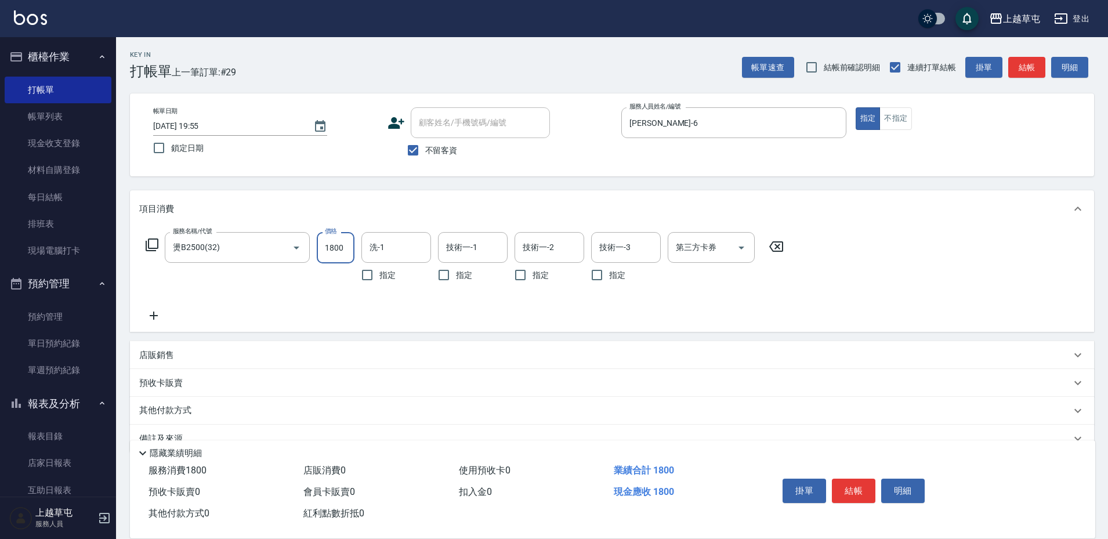
type input "1800"
type input "[PERSON_NAME]-33"
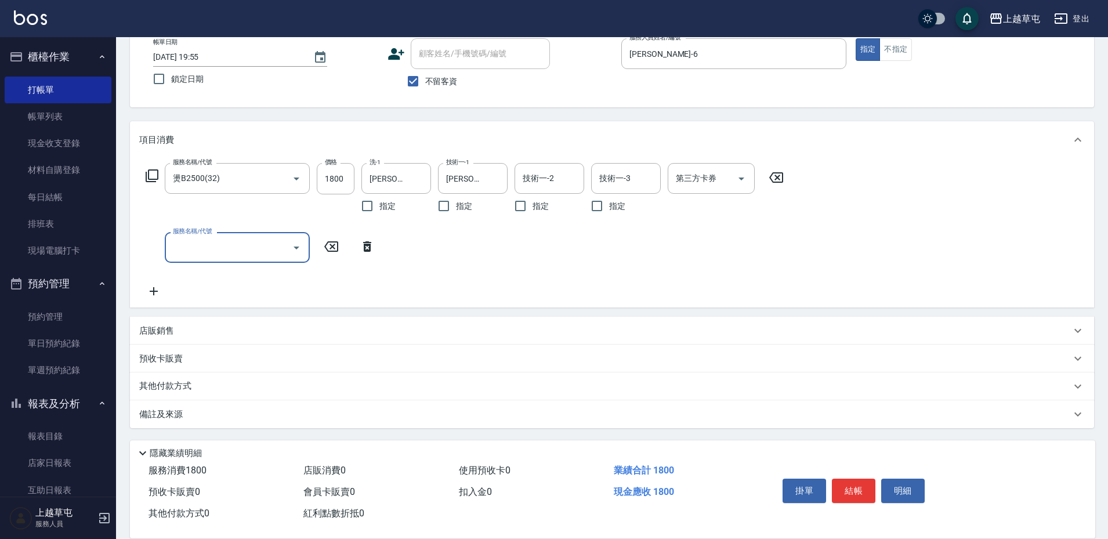
scroll to position [70, 0]
click at [171, 331] on p "店販銷售" at bounding box center [156, 330] width 35 height 12
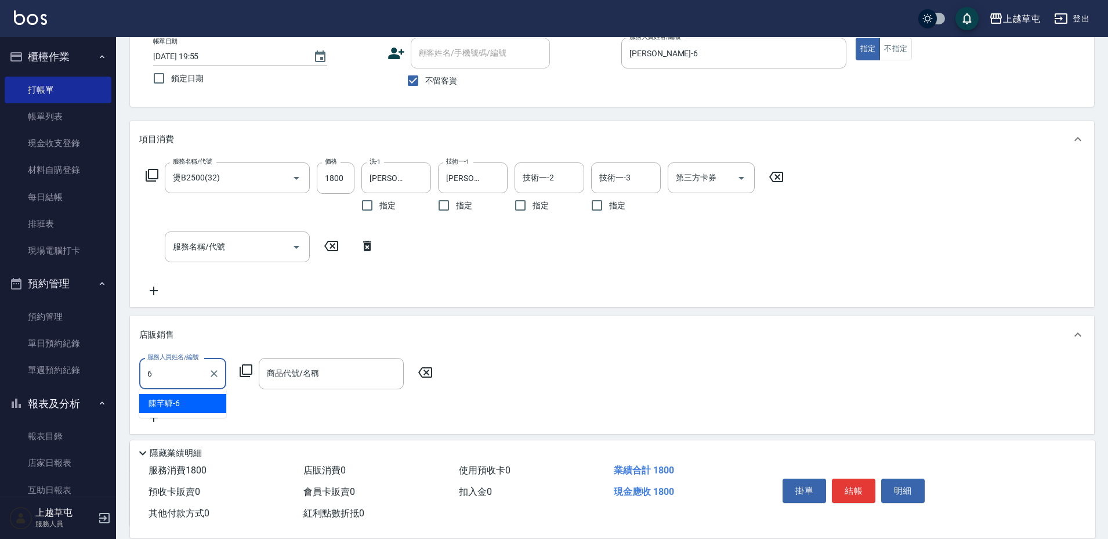
type input "[PERSON_NAME]-6"
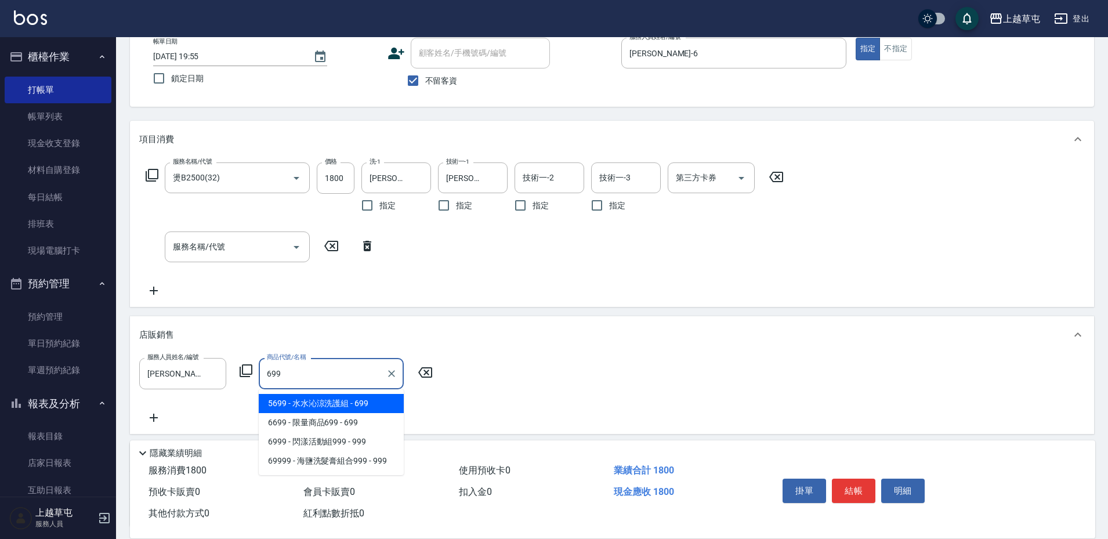
type input "[PERSON_NAME]涼洗護組"
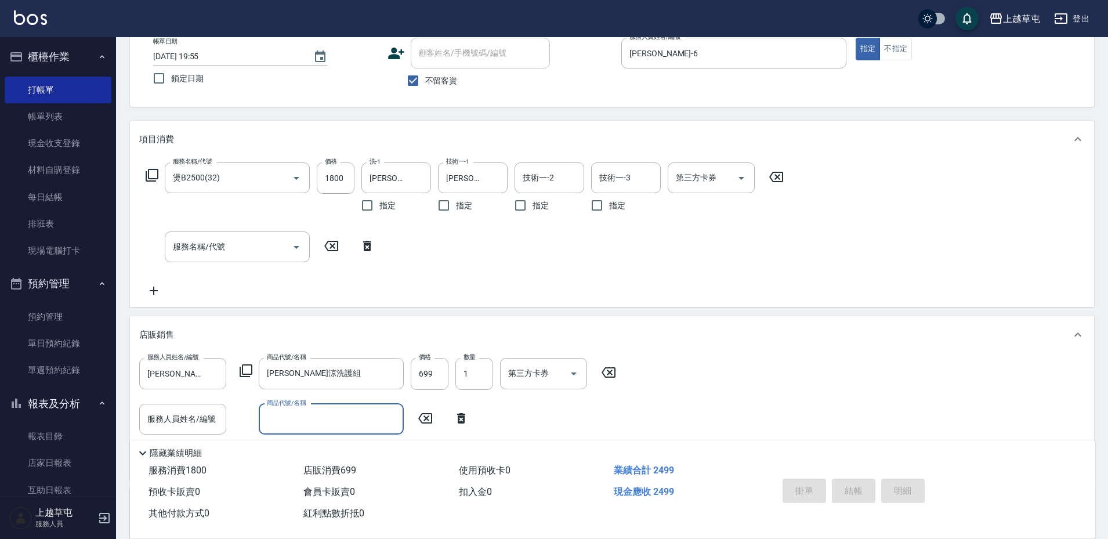
type input "[DATE] 19:56"
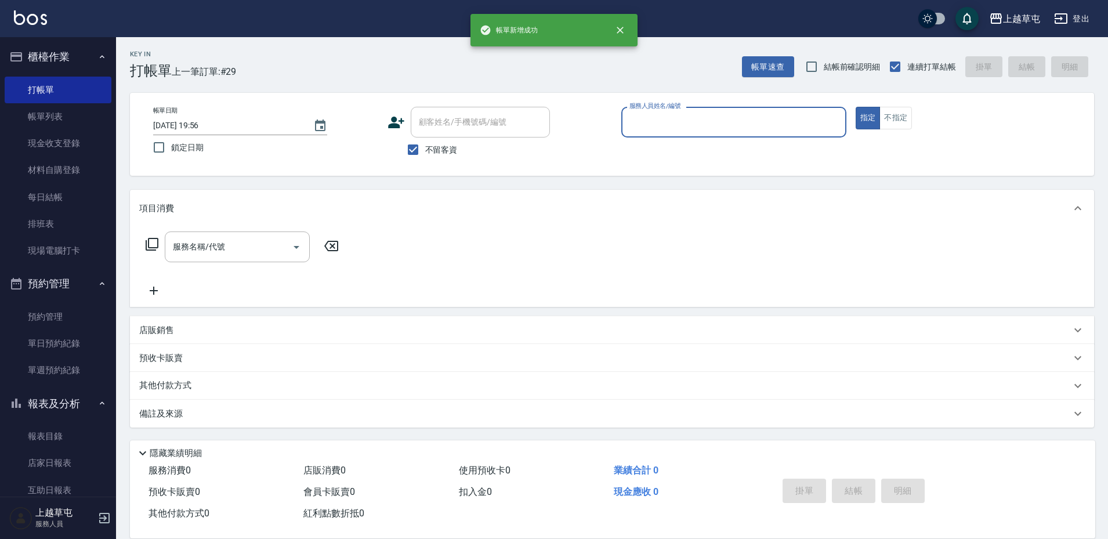
scroll to position [1, 0]
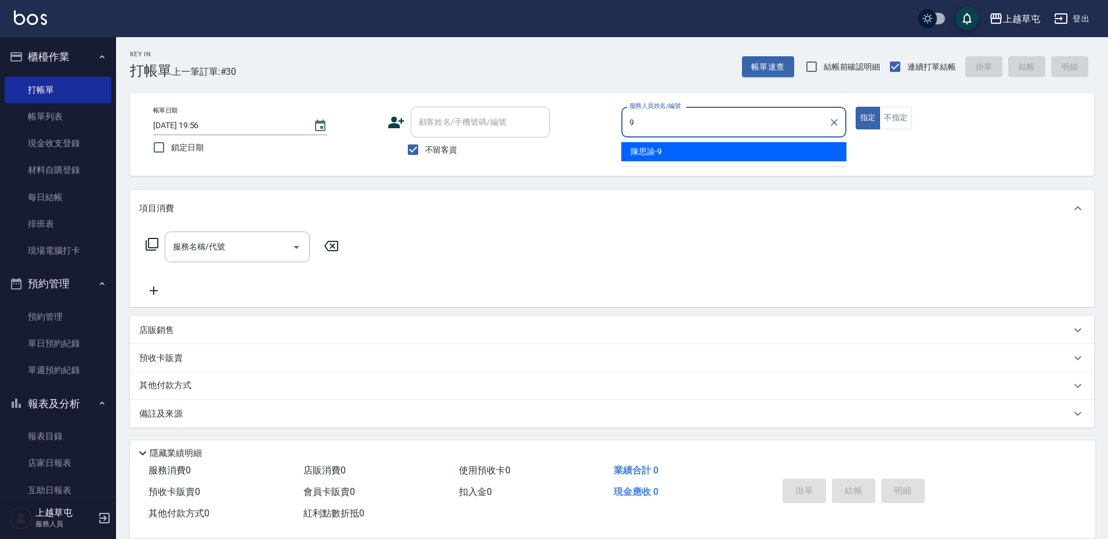
type input "[PERSON_NAME]-9"
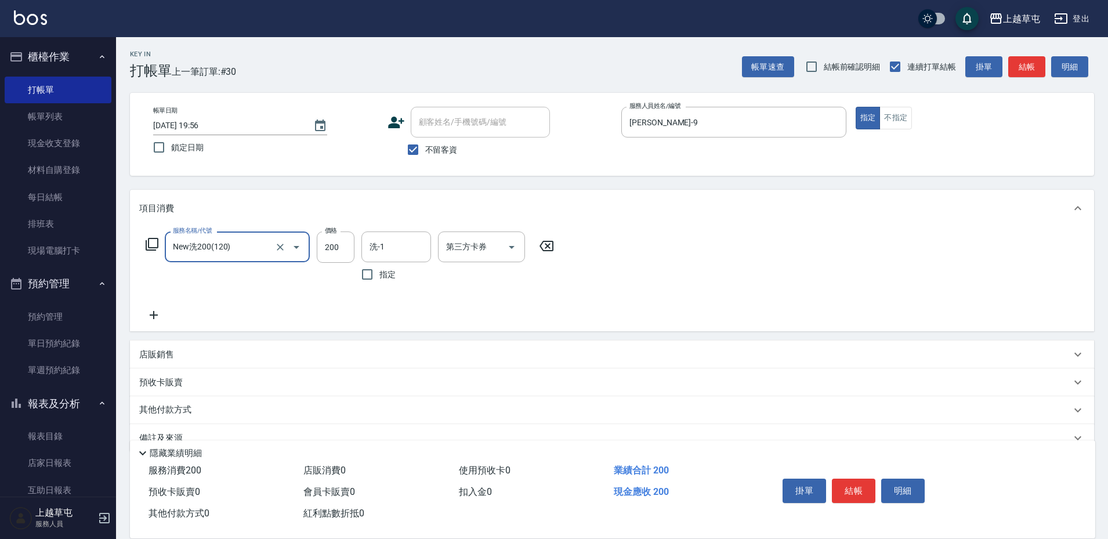
type input "New洗200(120)"
type input "[PERSON_NAME]-39"
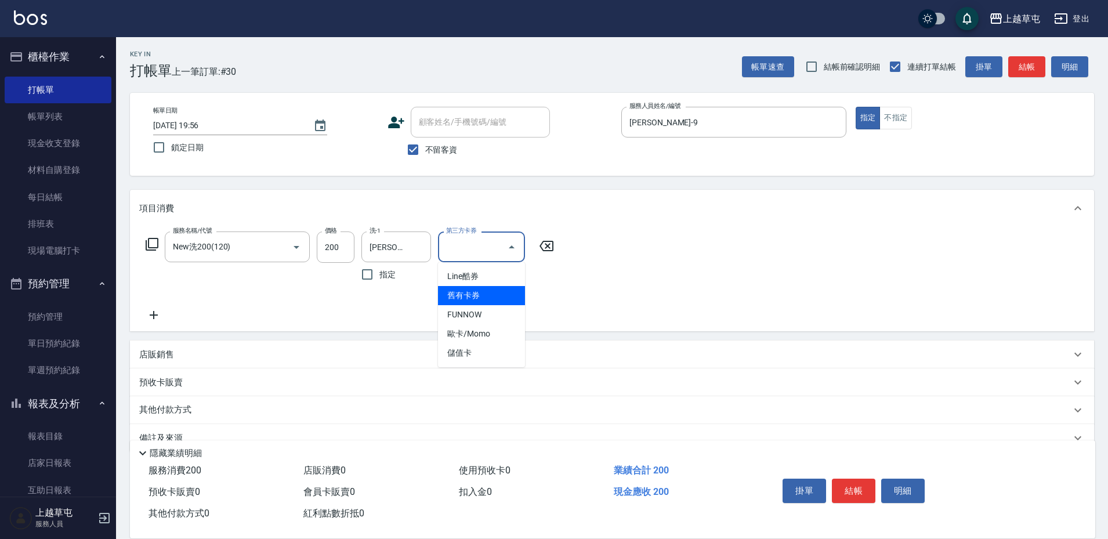
type input "舊有卡券"
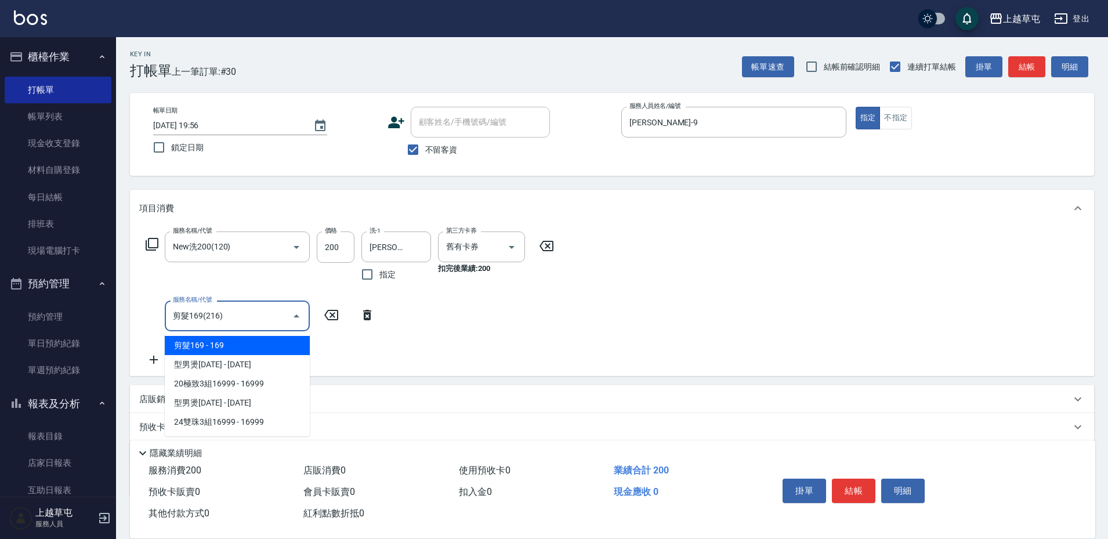
type input "剪髮169(216)"
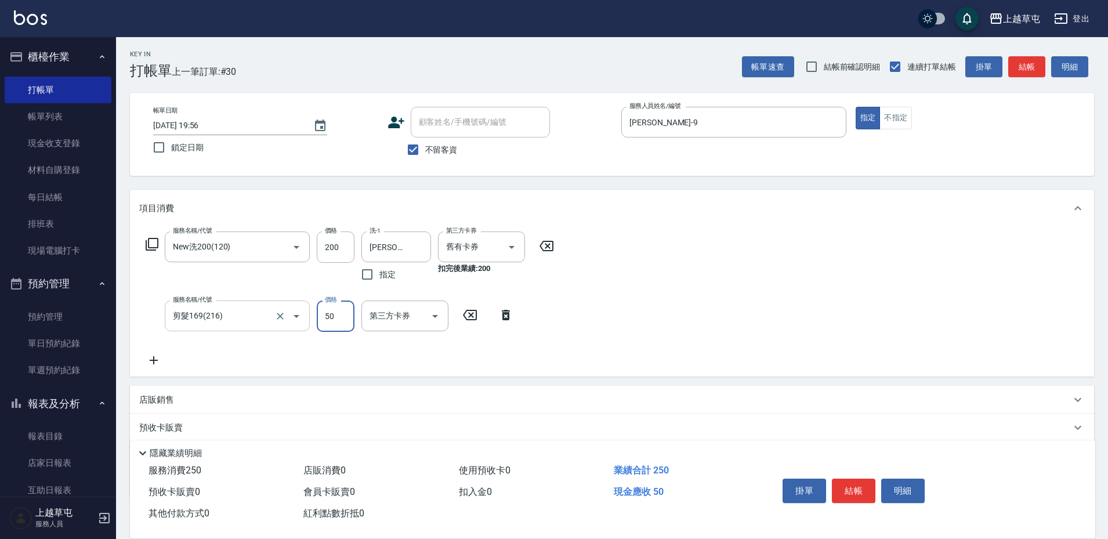
type input "50"
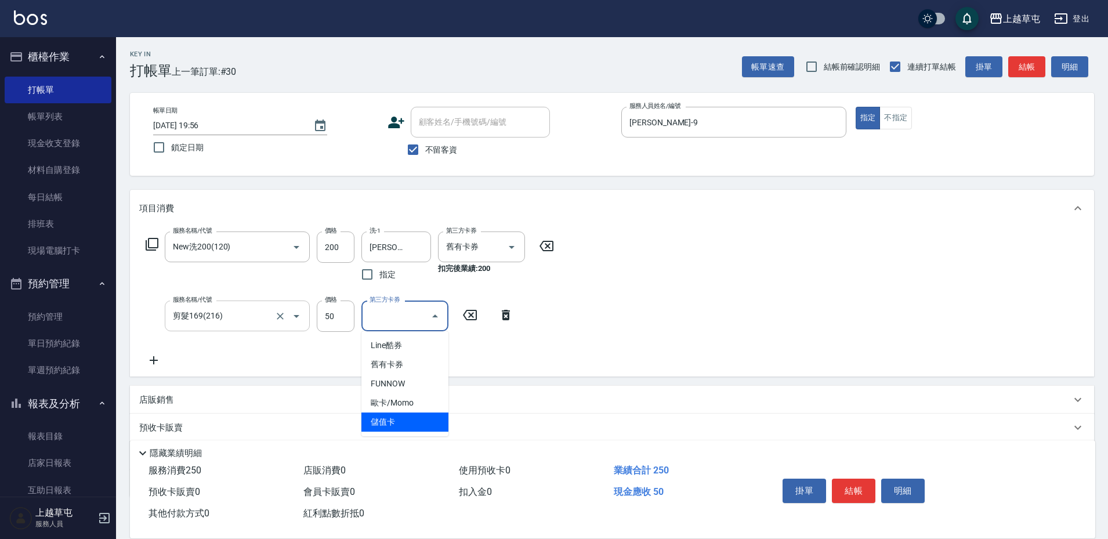
type input "儲值卡"
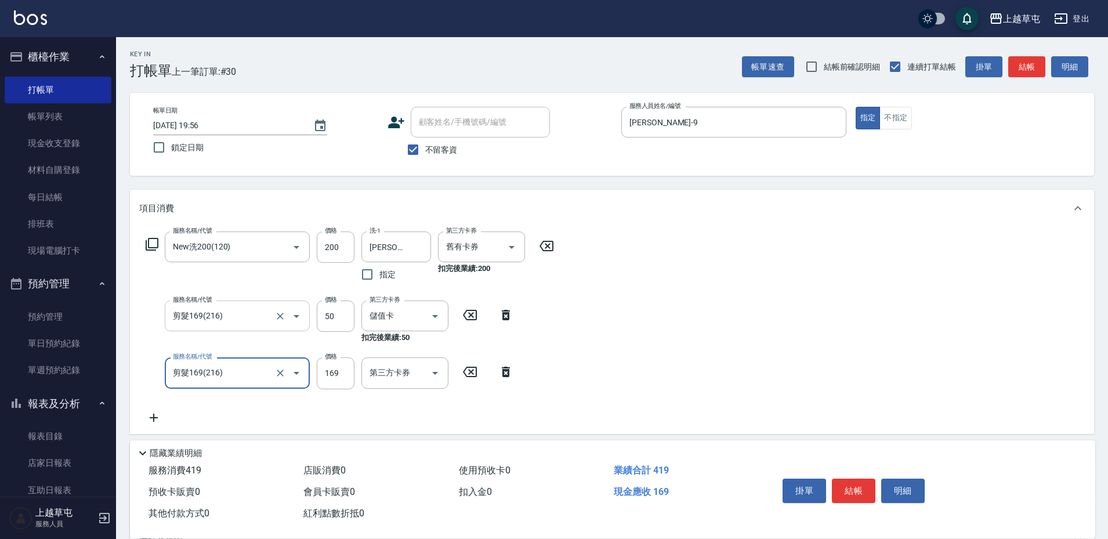
type input "剪髮169(216)"
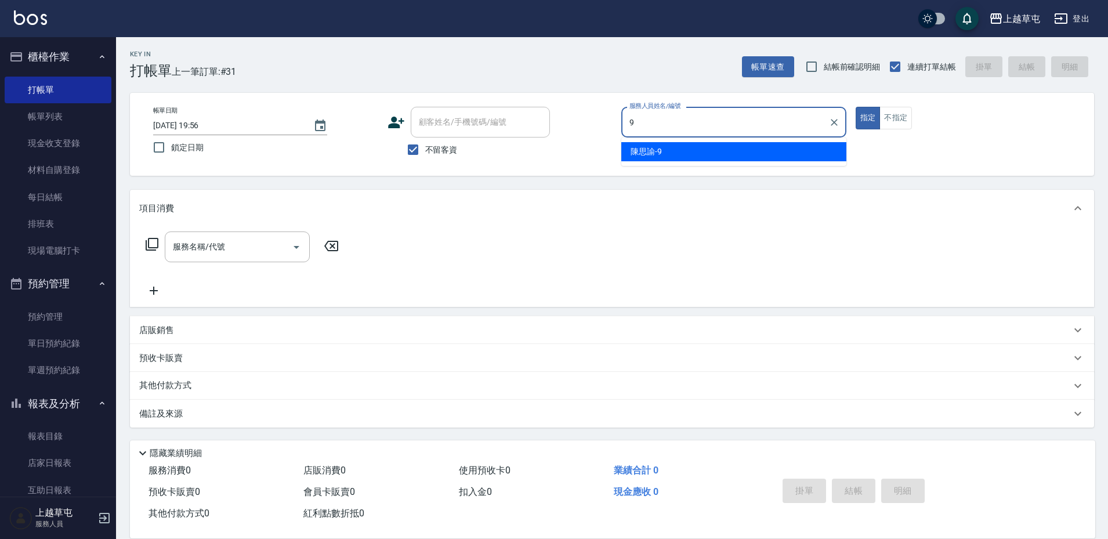
type input "[PERSON_NAME]-9"
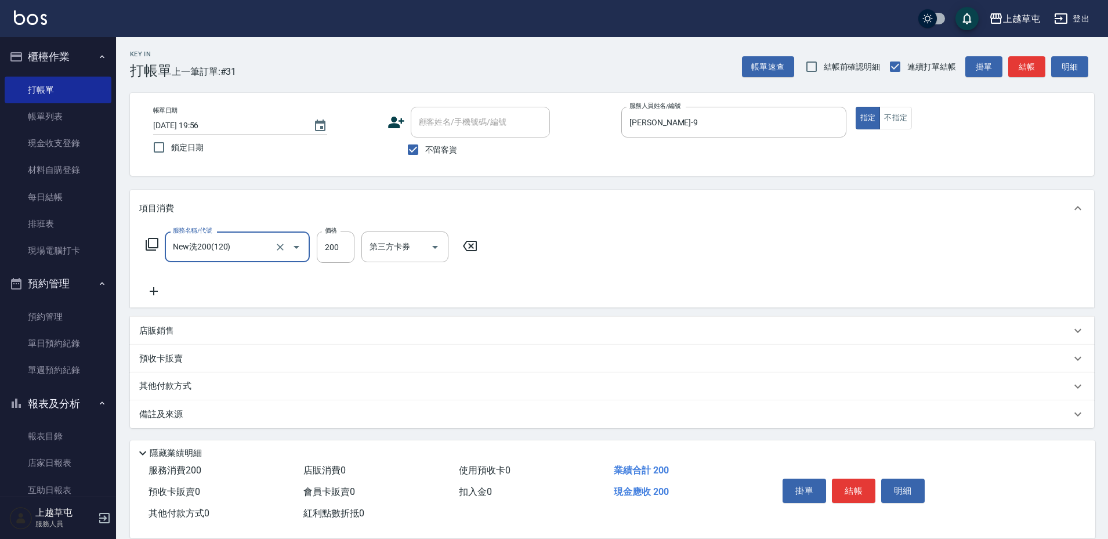
type input "New洗200(120)"
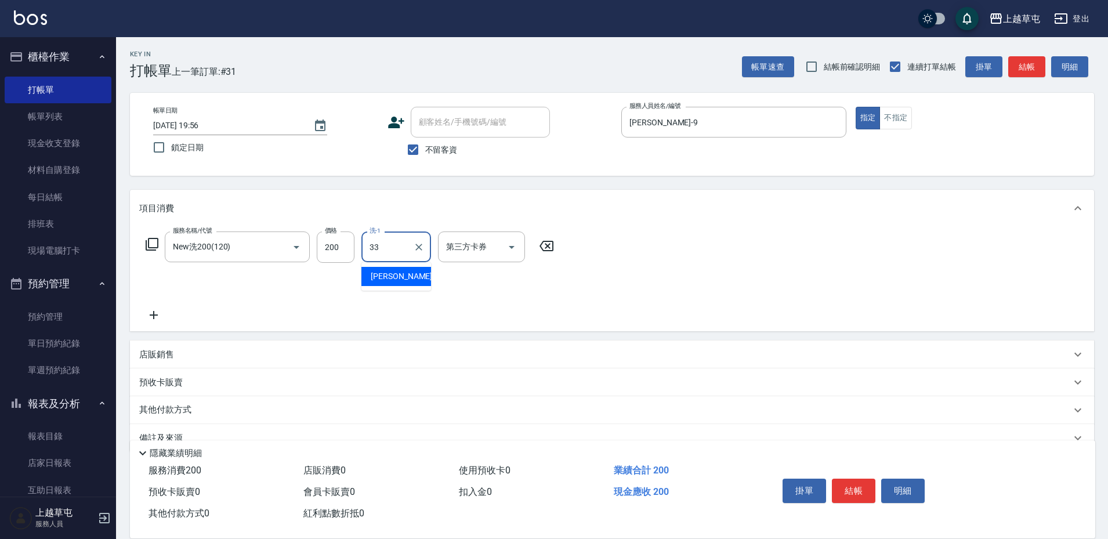
type input "[PERSON_NAME]-33"
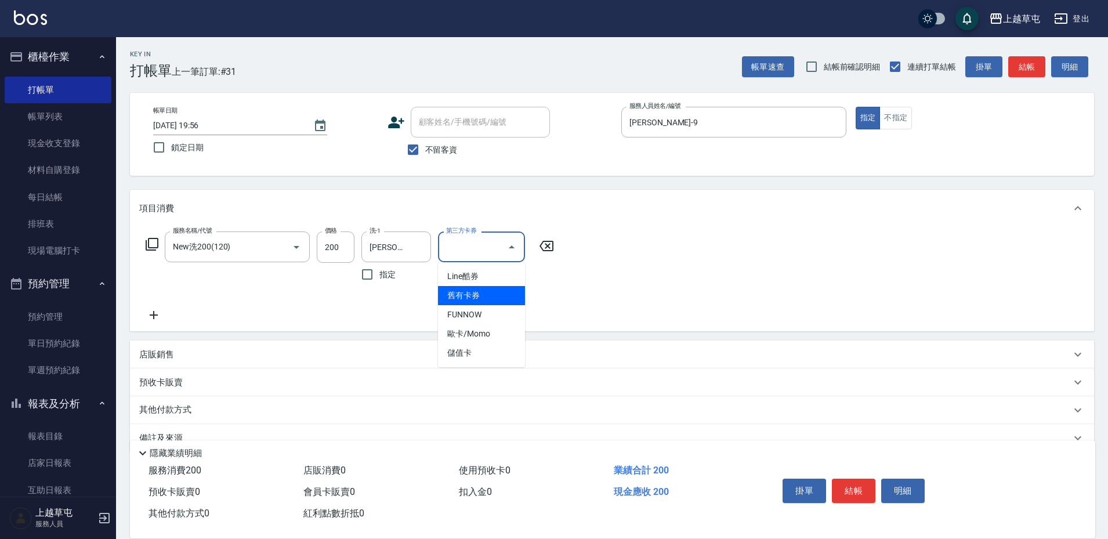
type input "舊有卡券"
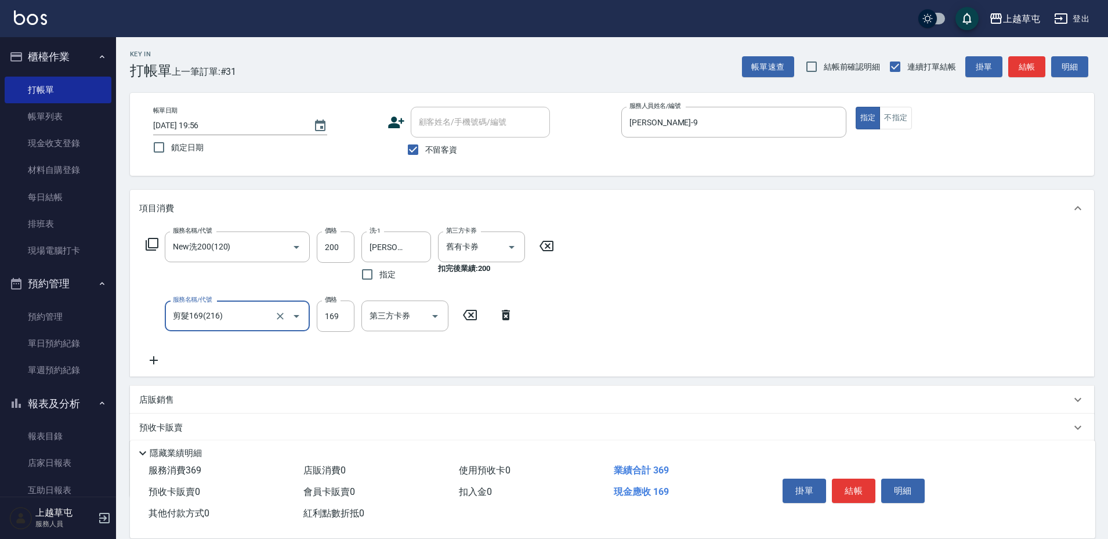
type input "剪髮169(216)"
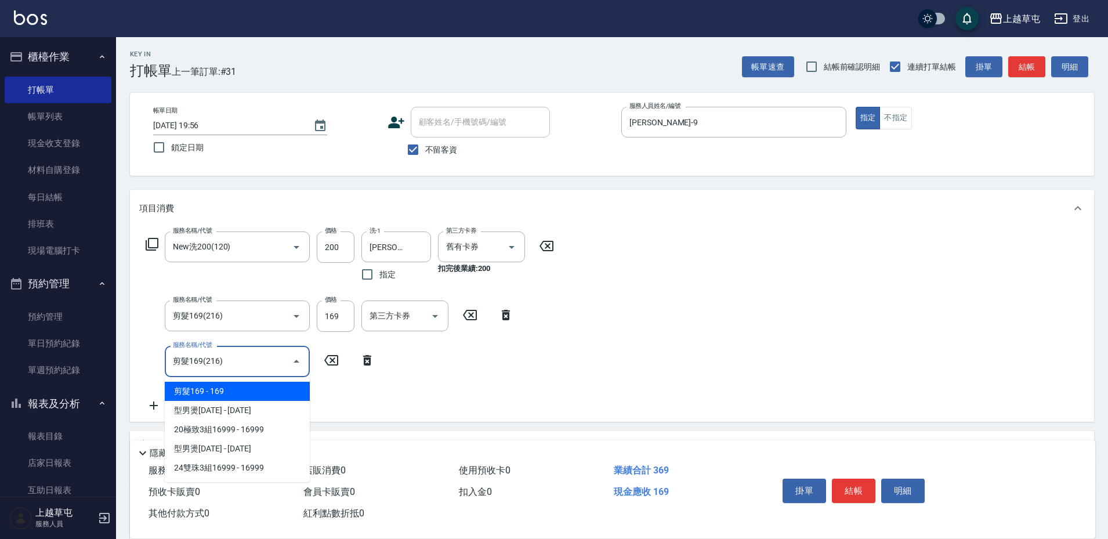
type input "剪髮169(216)"
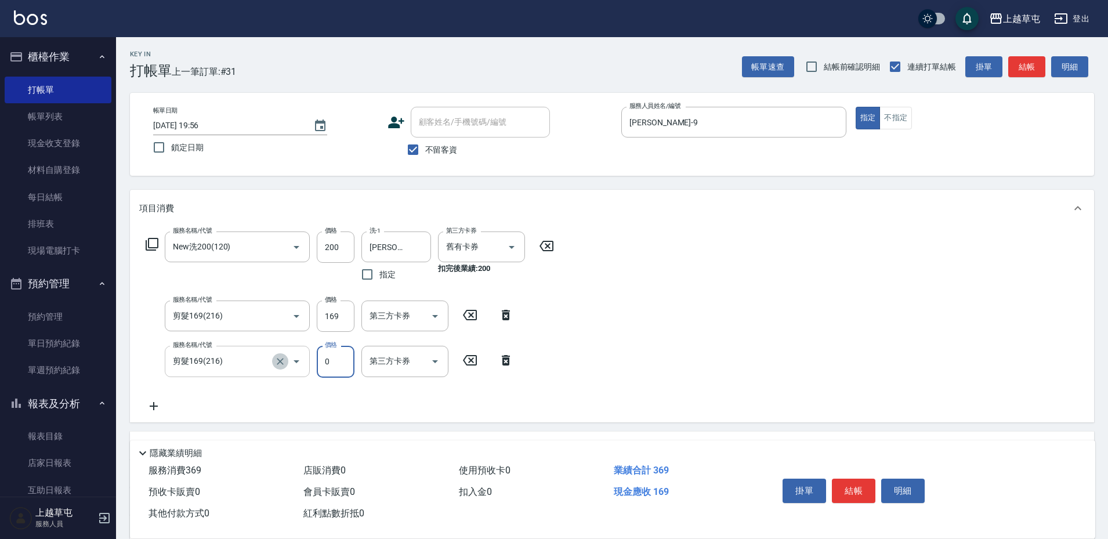
click at [282, 364] on icon "Clear" at bounding box center [280, 362] width 12 height 12
type input "0"
type input "剪髮169(216)"
click at [282, 364] on icon "Clear" at bounding box center [280, 362] width 12 height 12
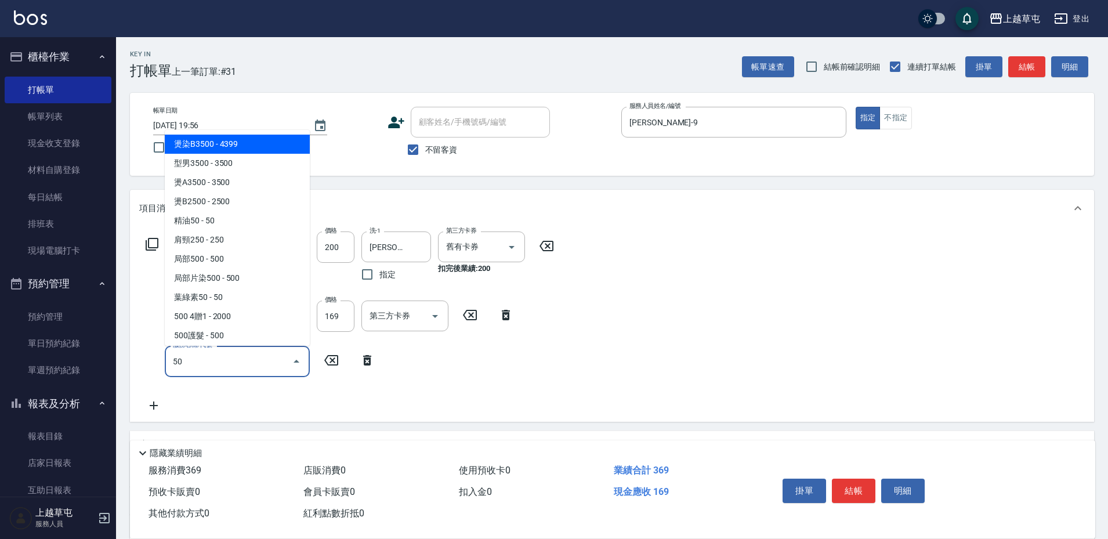
type input "5"
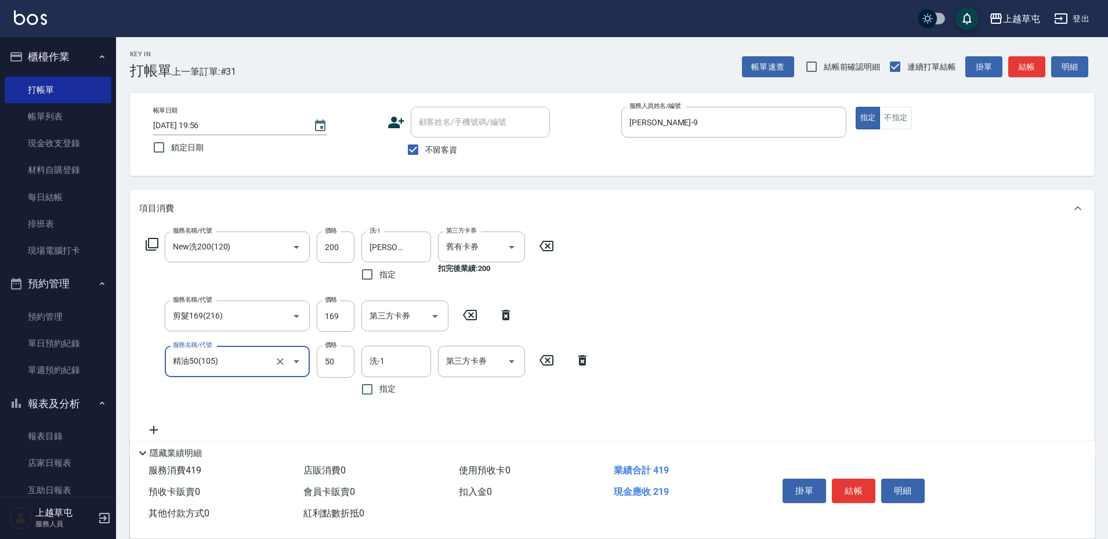
type input "精油50(105)"
type input "[PERSON_NAME]-33"
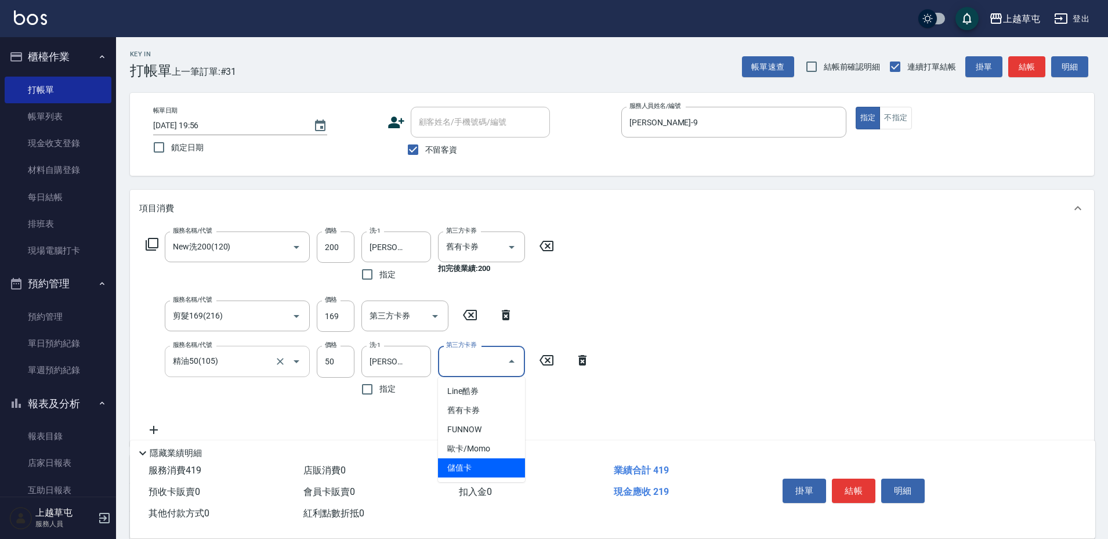
type input "儲值卡"
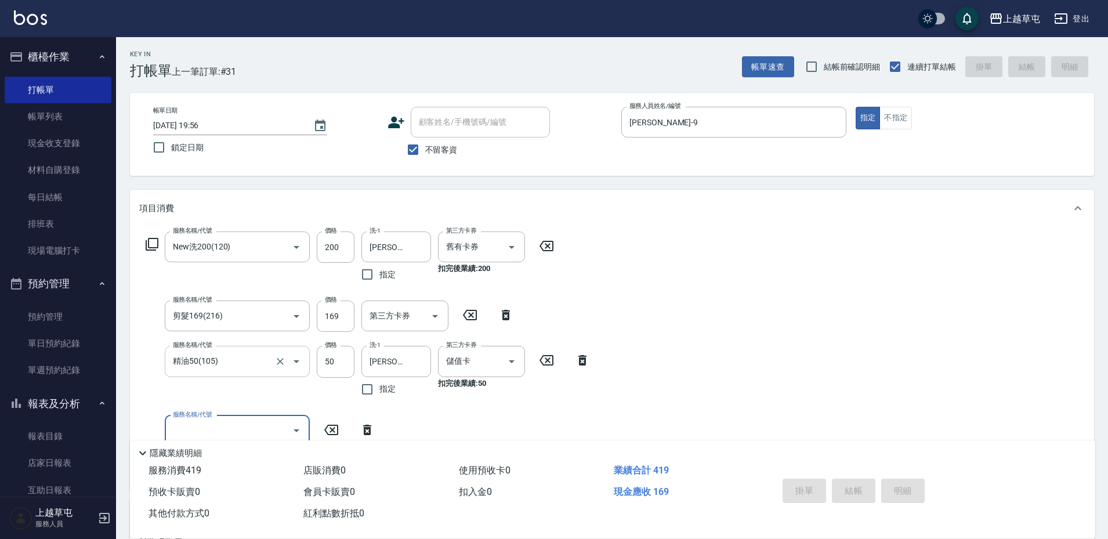
type input "[DATE] 19:57"
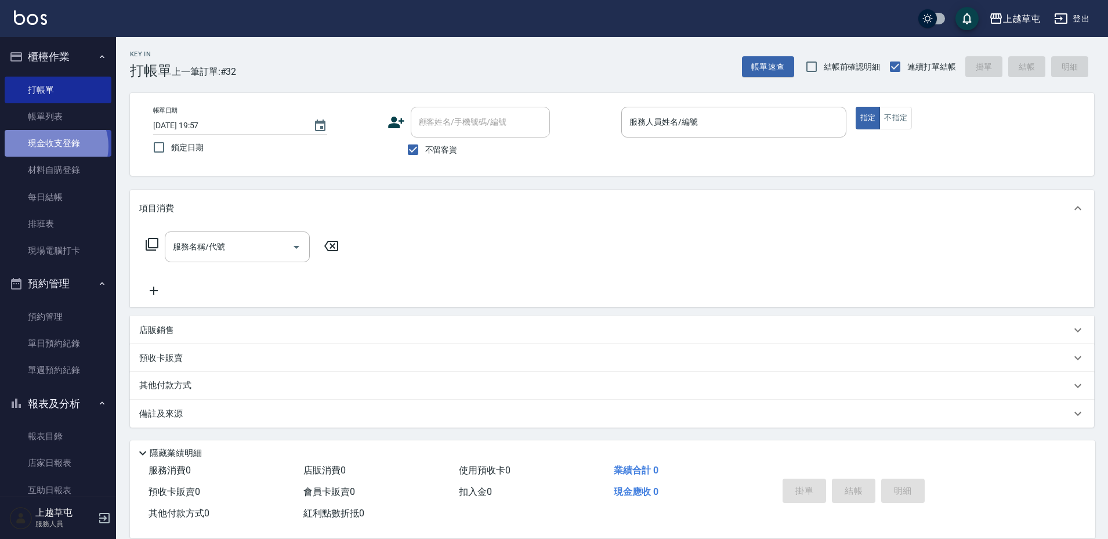
click at [52, 146] on link "現金收支登錄" at bounding box center [58, 143] width 107 height 27
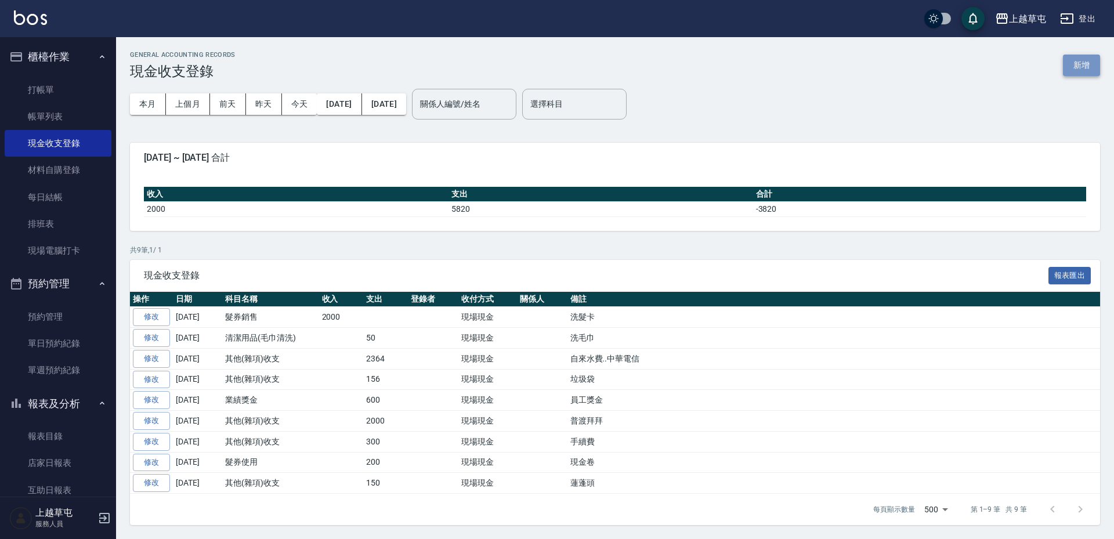
click at [1091, 60] on button "新增" at bounding box center [1080, 65] width 37 height 21
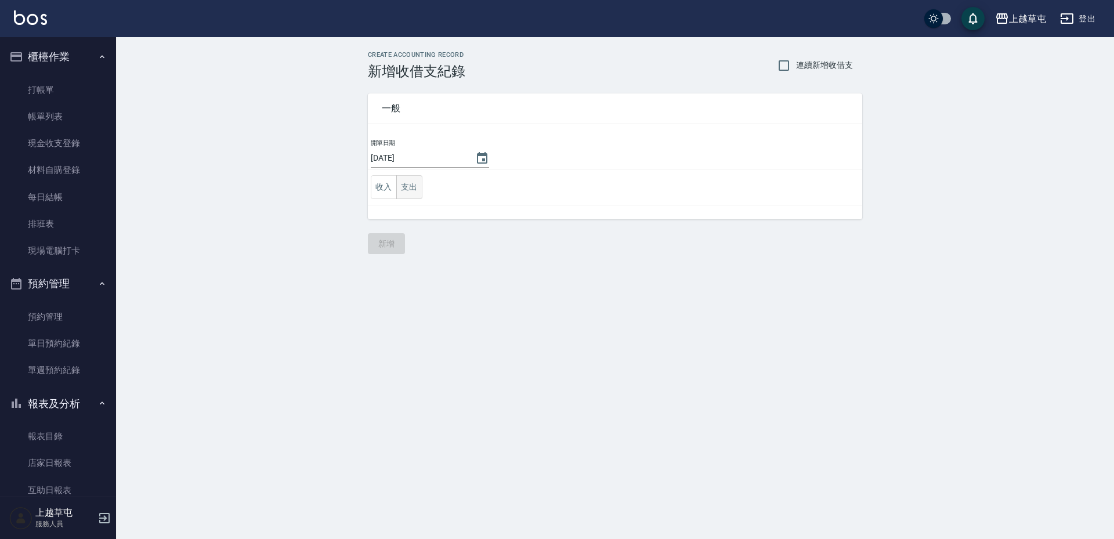
click at [409, 185] on button "支出" at bounding box center [409, 187] width 26 height 24
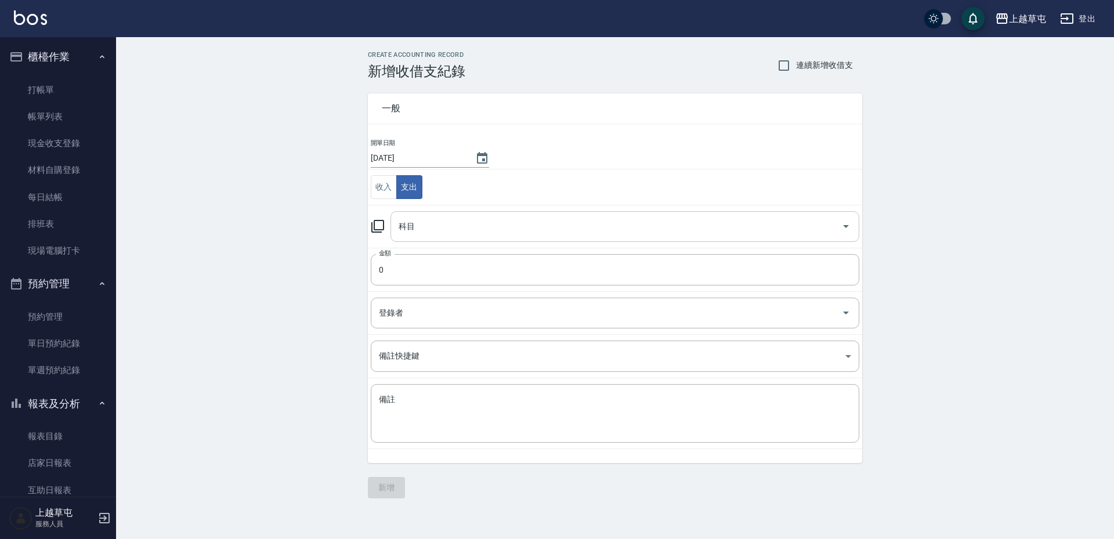
click at [448, 226] on input "科目" at bounding box center [616, 226] width 441 height 20
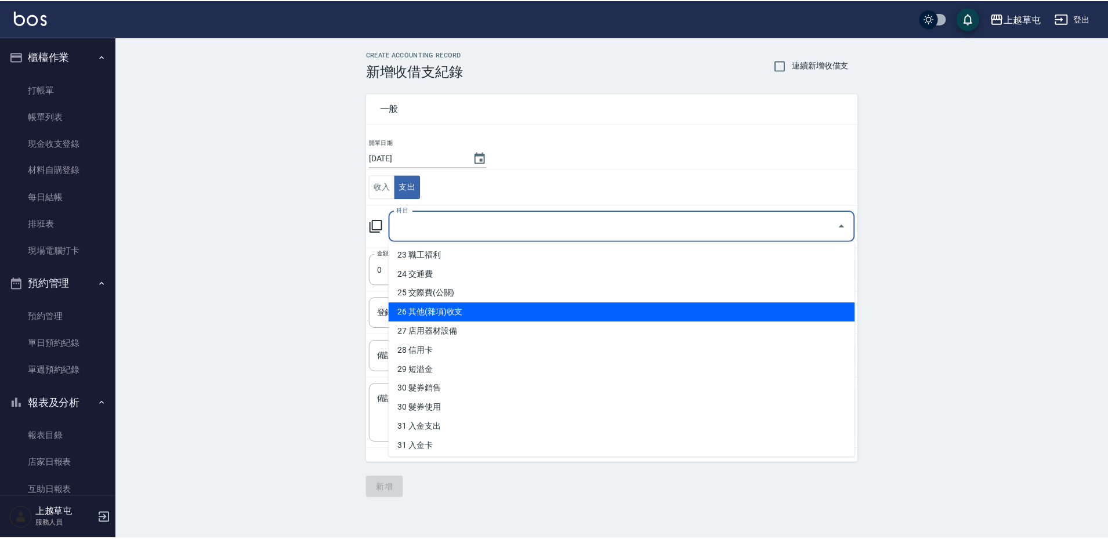
scroll to position [464, 0]
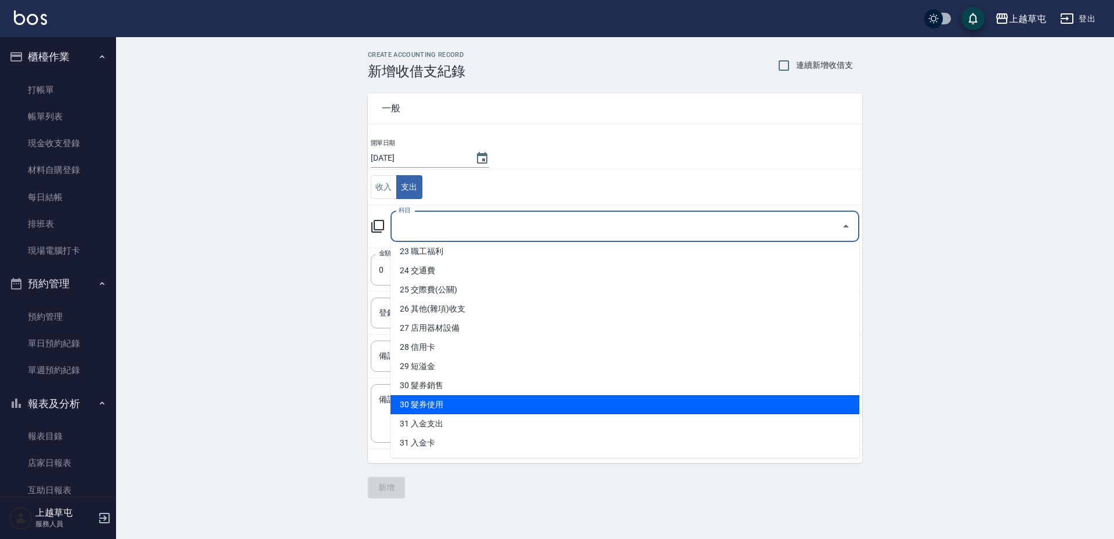
click at [466, 401] on li "30 髮券使用" at bounding box center [624, 404] width 469 height 19
type input "30 髮券使用"
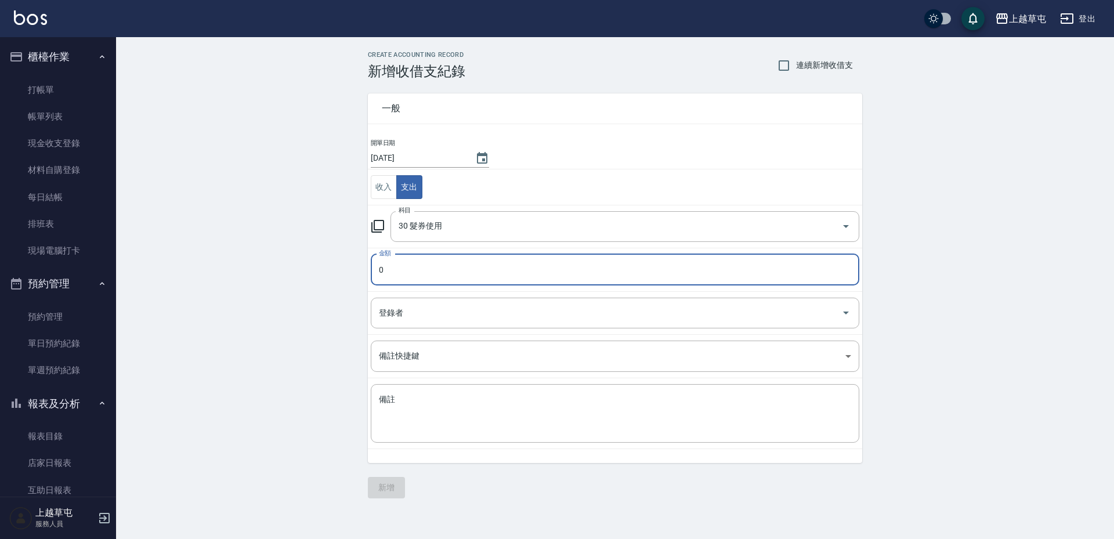
click at [437, 268] on input "0" at bounding box center [615, 269] width 488 height 31
type input "338"
click at [470, 403] on textarea "備註" at bounding box center [615, 413] width 472 height 39
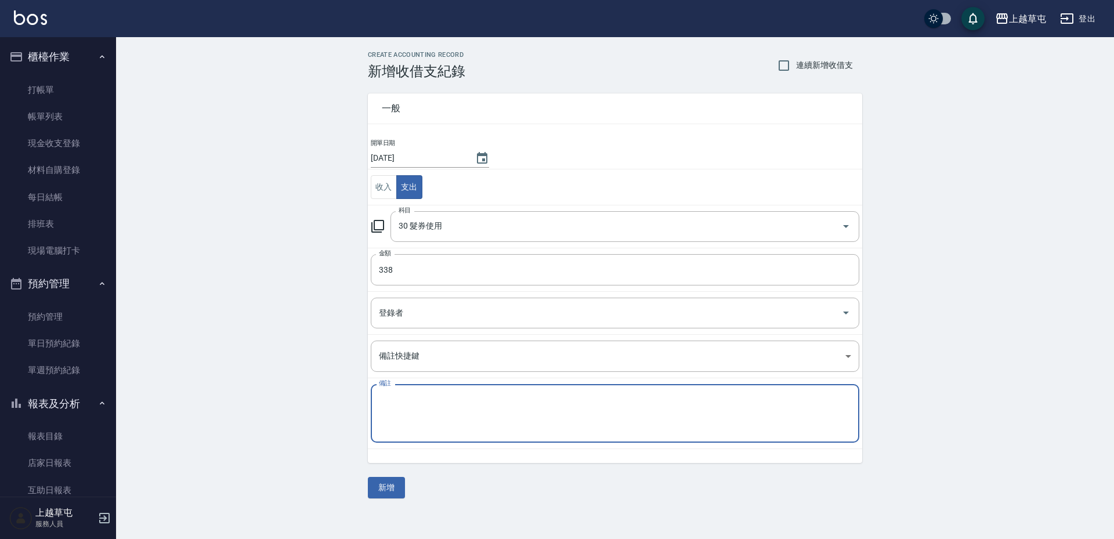
type textarea "ㄒ"
type textarea "洗髮卡送剪"
click at [384, 483] on button "新增" at bounding box center [386, 487] width 37 height 21
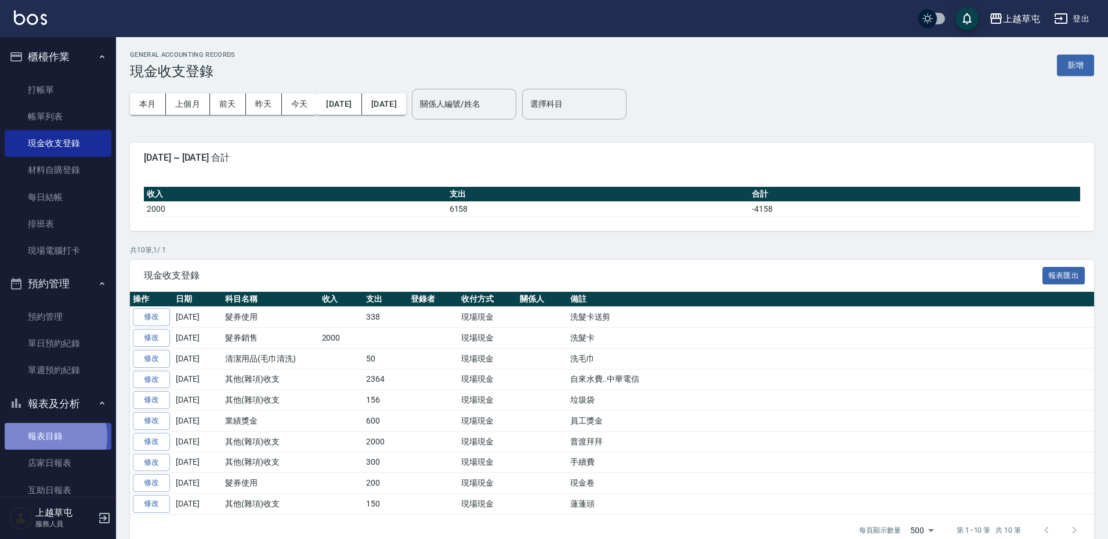
click at [33, 437] on link "報表目錄" at bounding box center [58, 436] width 107 height 27
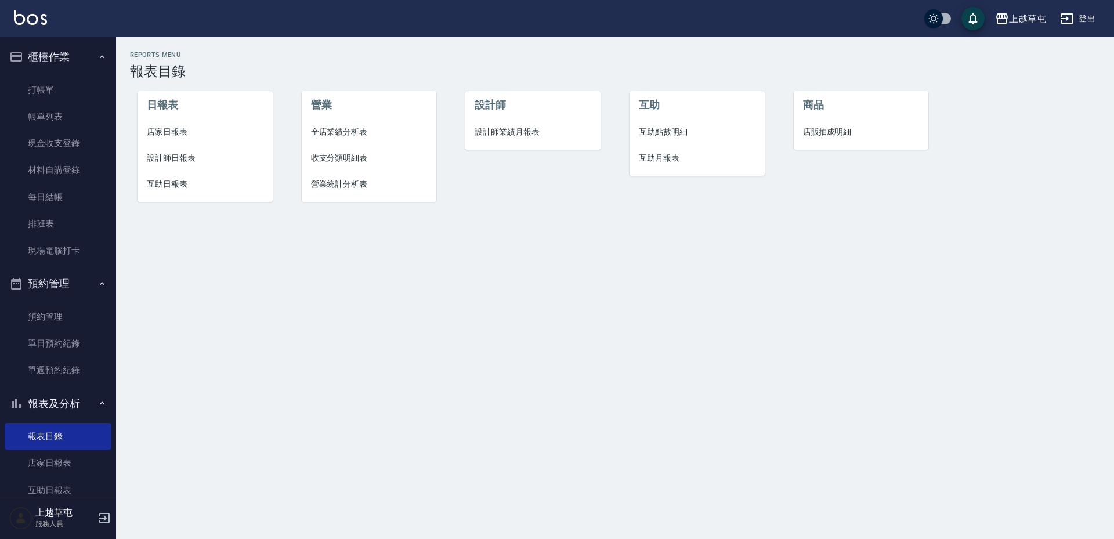
click at [180, 130] on span "店家日報表" at bounding box center [205, 132] width 117 height 12
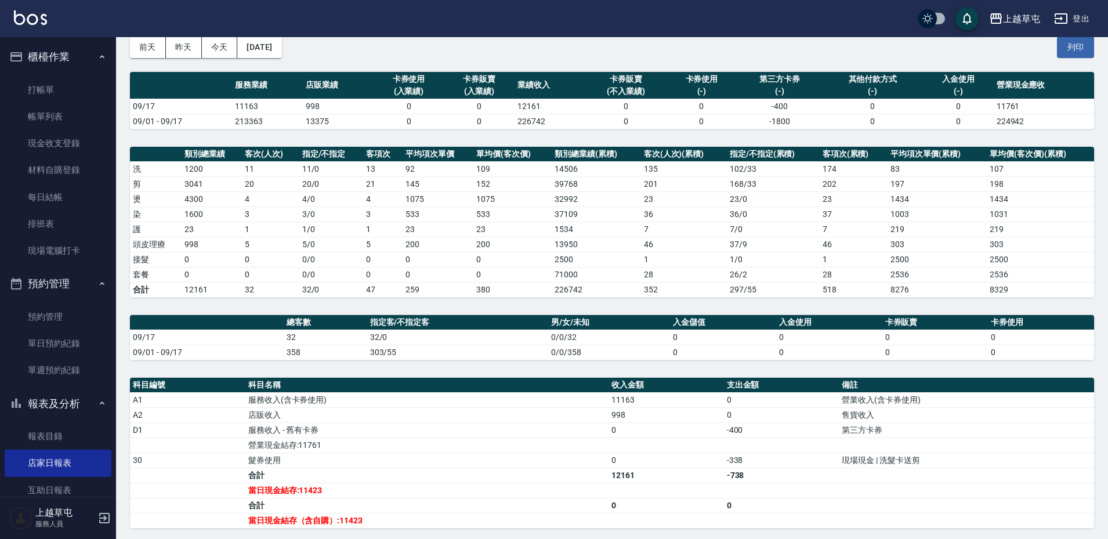
scroll to position [198, 0]
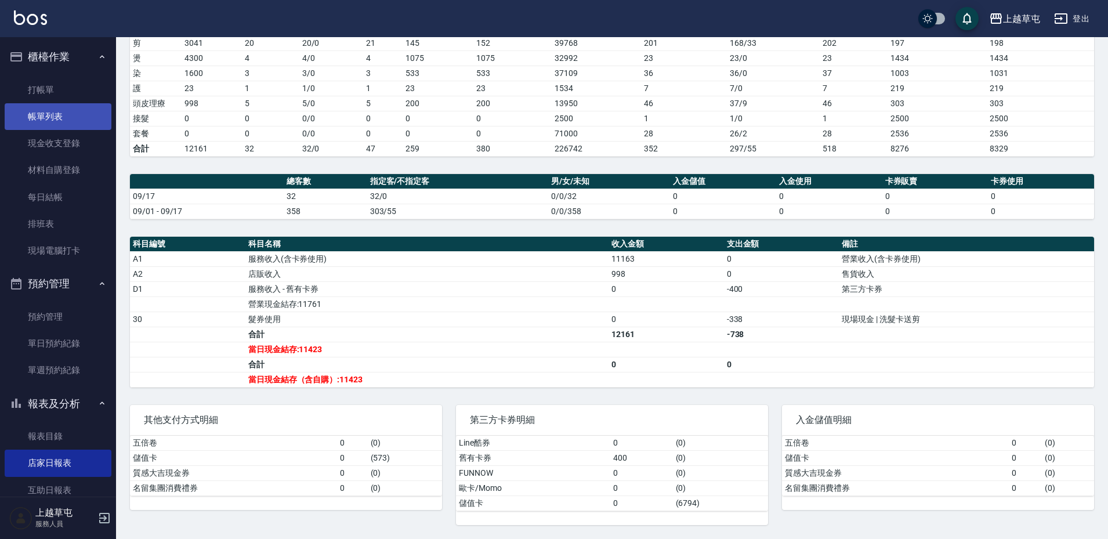
click at [57, 114] on link "帳單列表" at bounding box center [58, 116] width 107 height 27
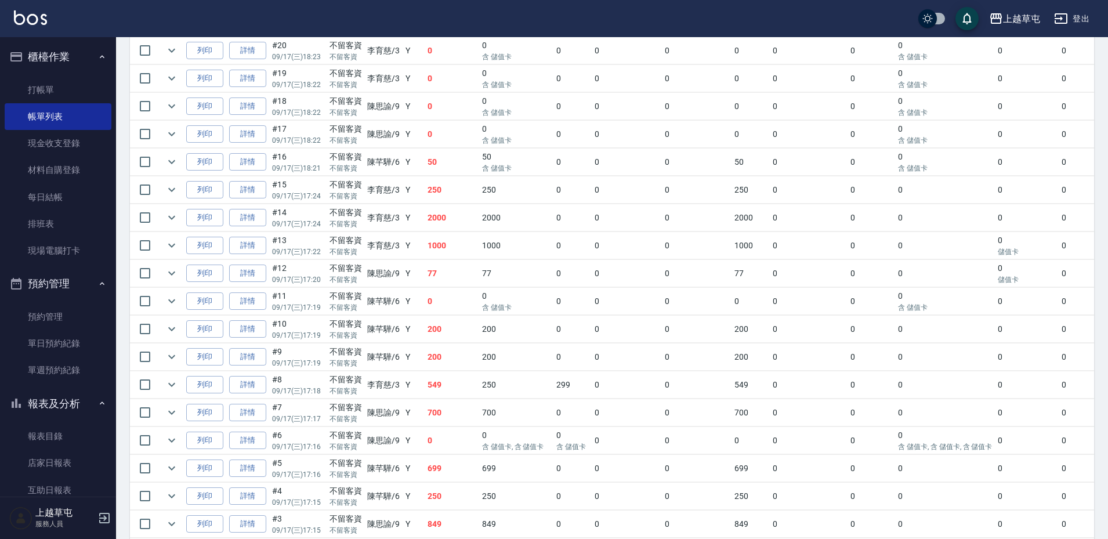
scroll to position [639, 0]
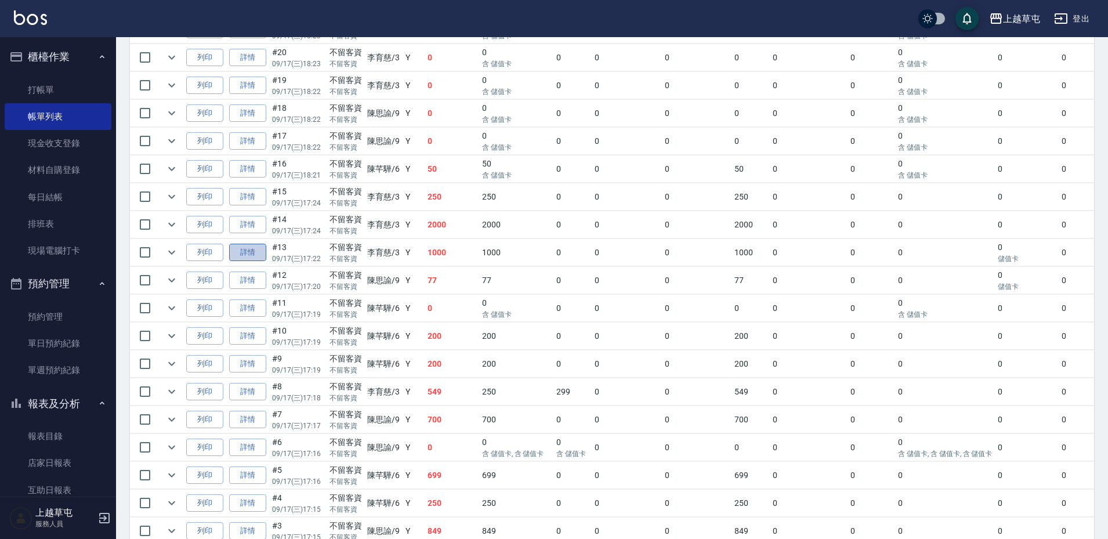
click at [255, 249] on link "詳情" at bounding box center [247, 253] width 37 height 18
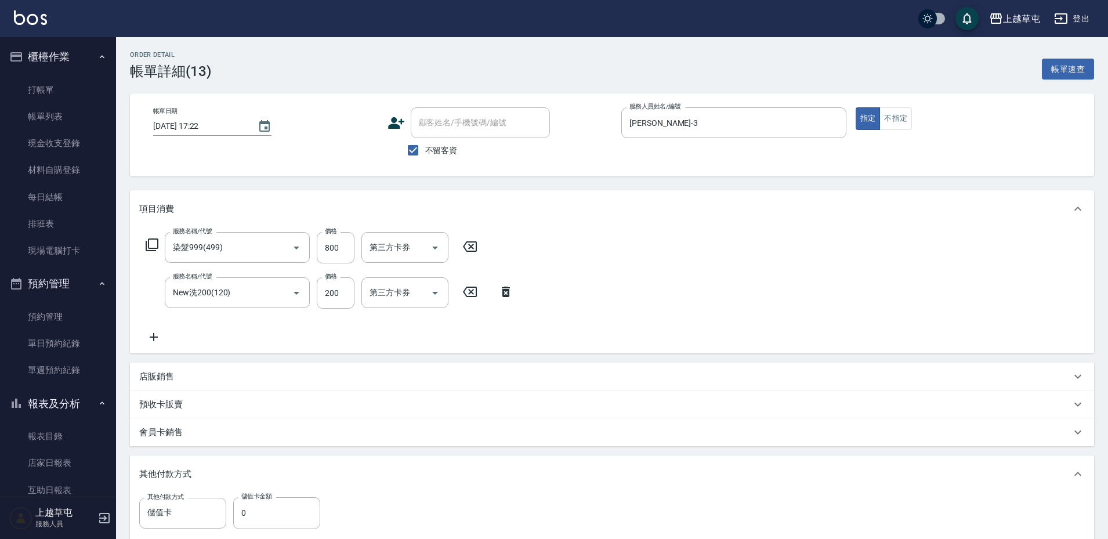
type input "[DATE] 17:22"
checkbox input "true"
type input "[PERSON_NAME]-3"
type input "染髮999(499)"
type input "New洗200(120)"
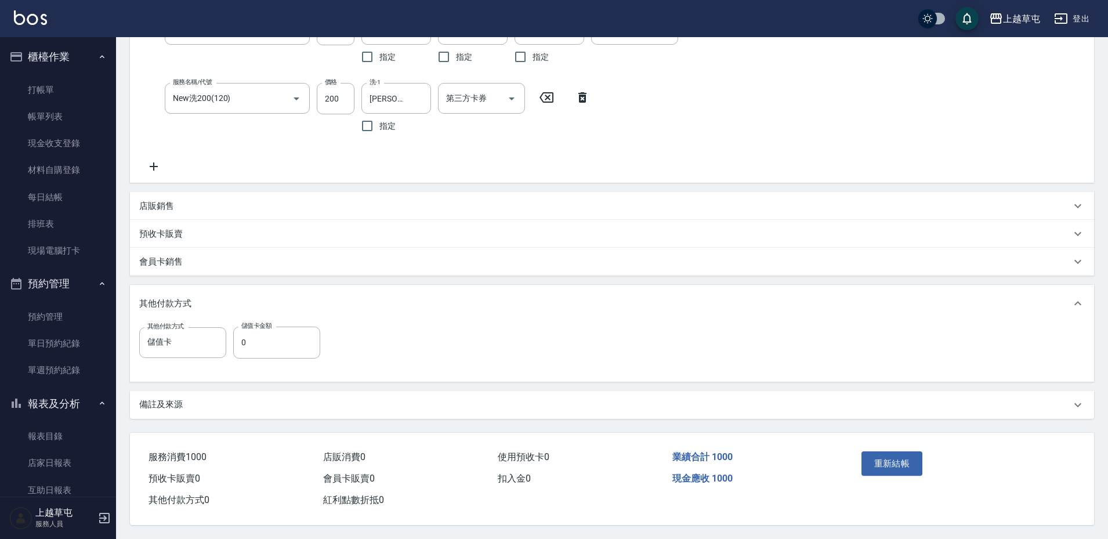
scroll to position [223, 0]
click at [263, 337] on input "0" at bounding box center [276, 342] width 87 height 31
type input "900"
click at [891, 463] on button "重新結帳" at bounding box center [891, 463] width 61 height 24
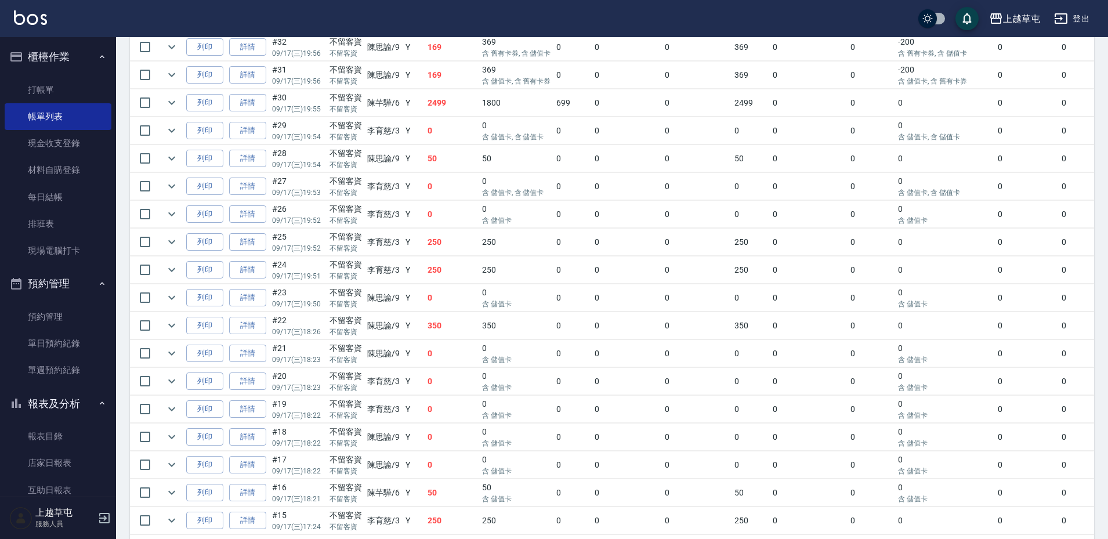
scroll to position [232, 0]
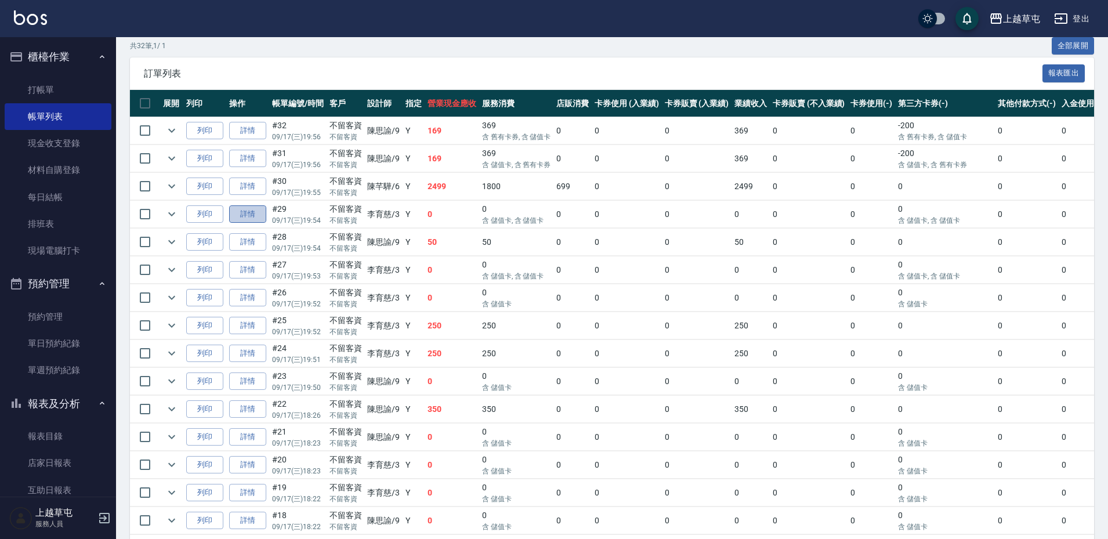
click at [259, 213] on link "詳情" at bounding box center [247, 214] width 37 height 18
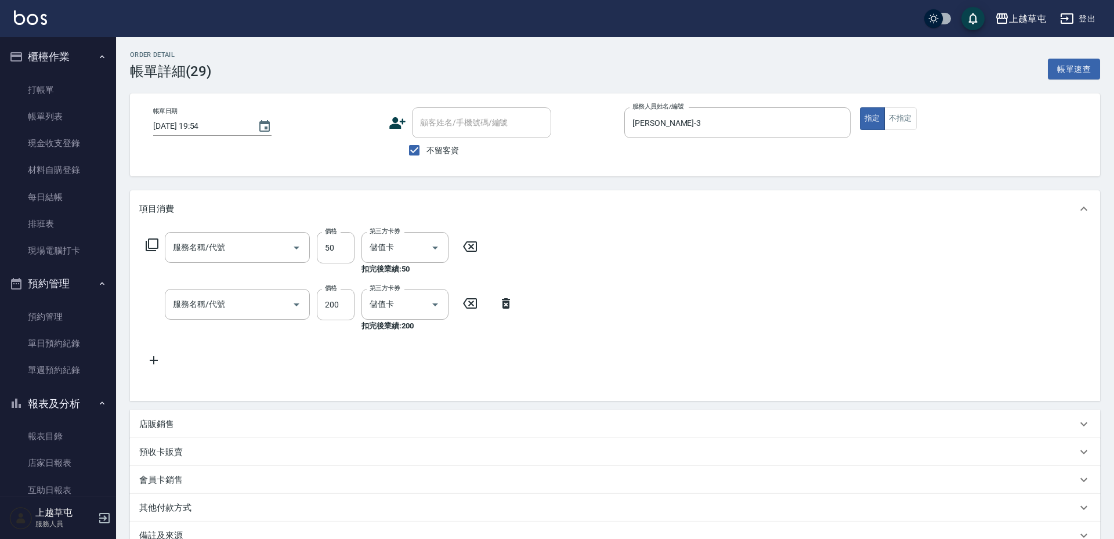
type input "[DATE] 19:54"
checkbox input "true"
type input "[PERSON_NAME]-3"
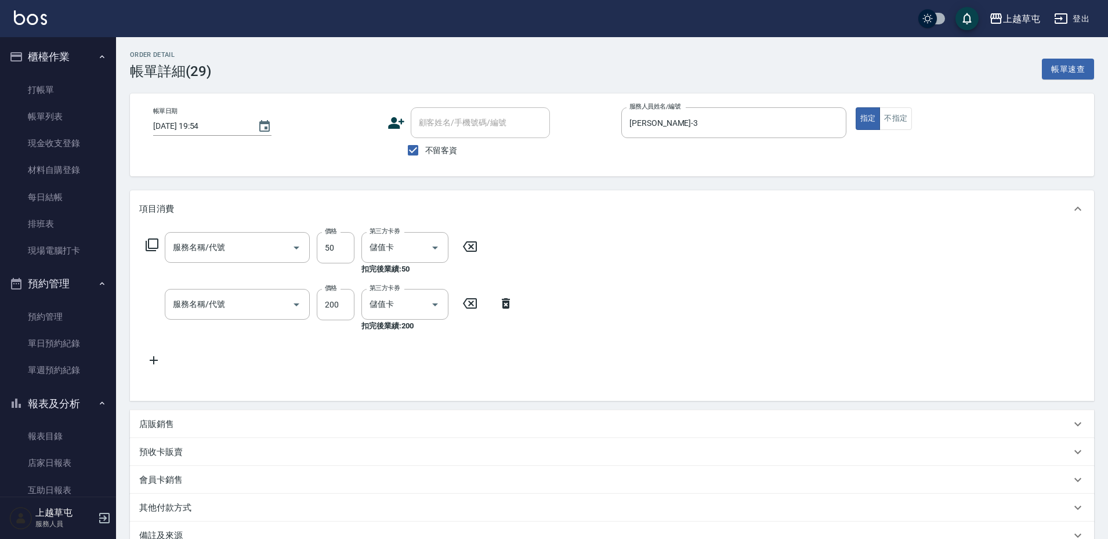
type input "精油50(105)"
type input "New洗200(120)"
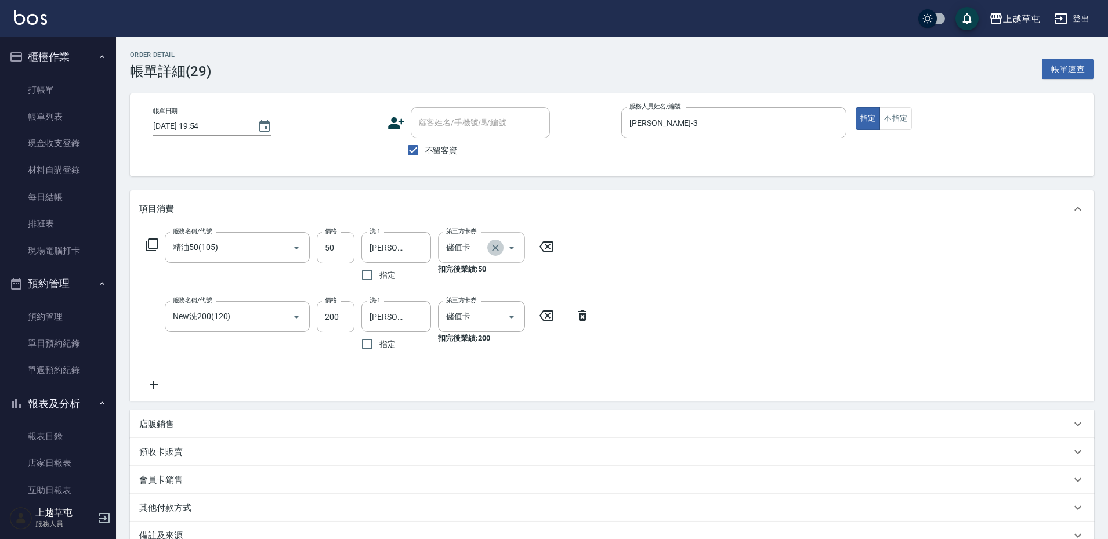
click at [494, 249] on icon "Clear" at bounding box center [495, 247] width 7 height 7
click at [496, 313] on icon "Clear" at bounding box center [495, 317] width 12 height 12
click at [656, 288] on div "服務名稱/代號 精油50(105) 服務名稱/代號 價格 50 價格 洗-1 [PERSON_NAME]-3 洗-1 指定 第三方卡券 第三方卡券 服務名稱/…" at bounding box center [612, 313] width 964 height 173
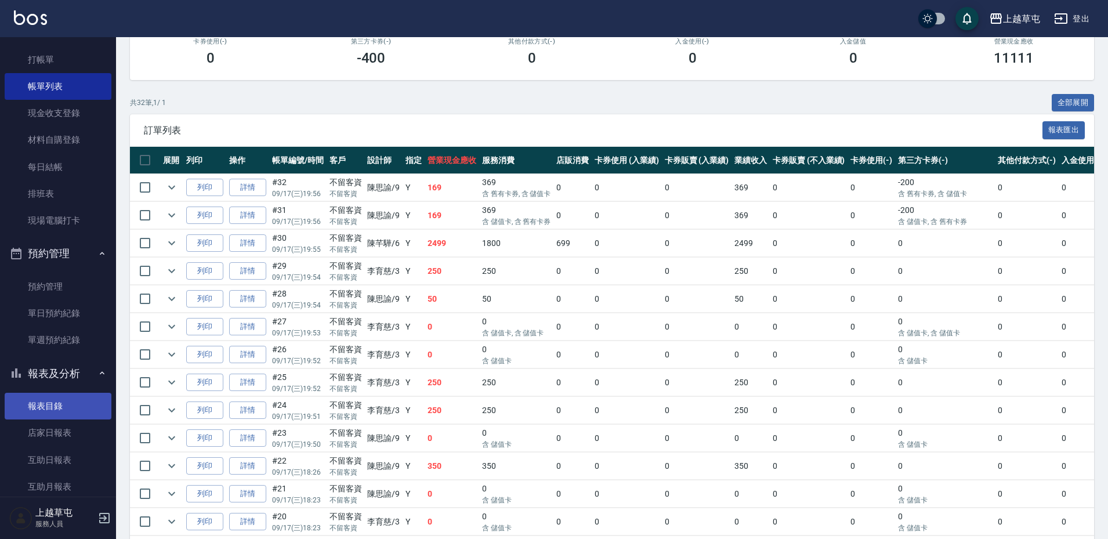
scroll to position [58, 0]
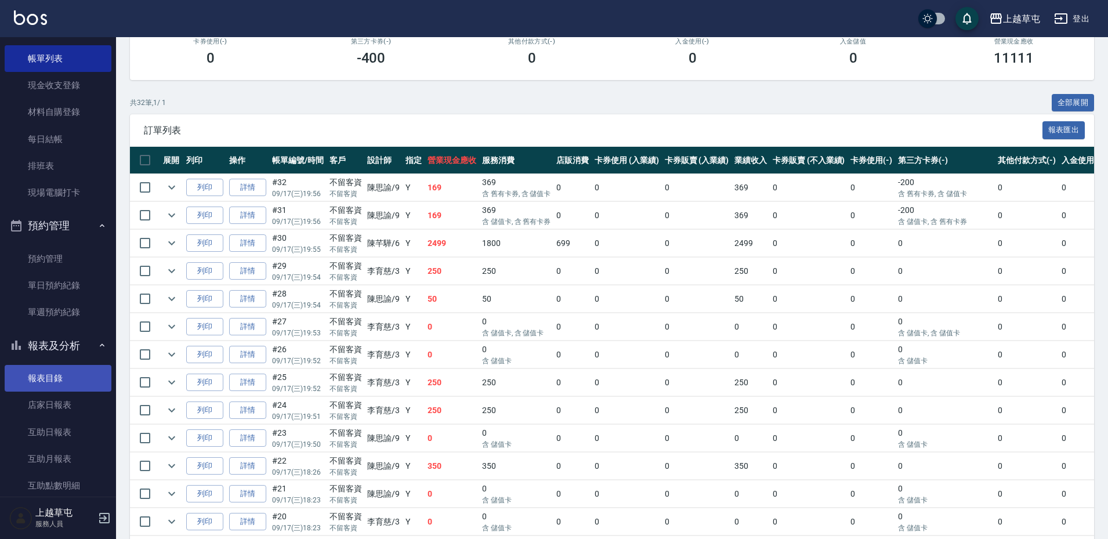
click at [64, 379] on link "報表目錄" at bounding box center [58, 378] width 107 height 27
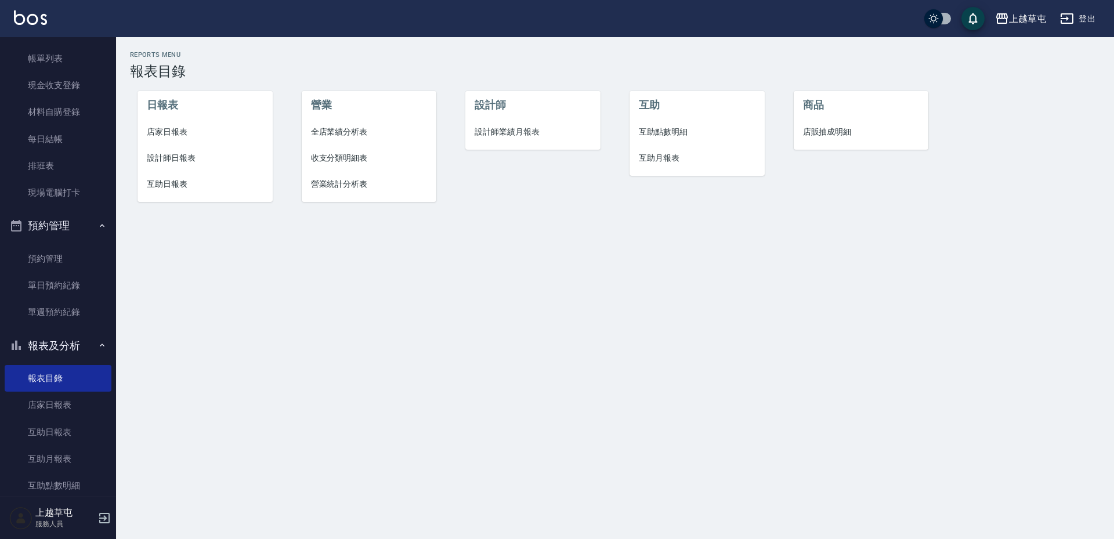
click at [172, 128] on span "店家日報表" at bounding box center [205, 132] width 117 height 12
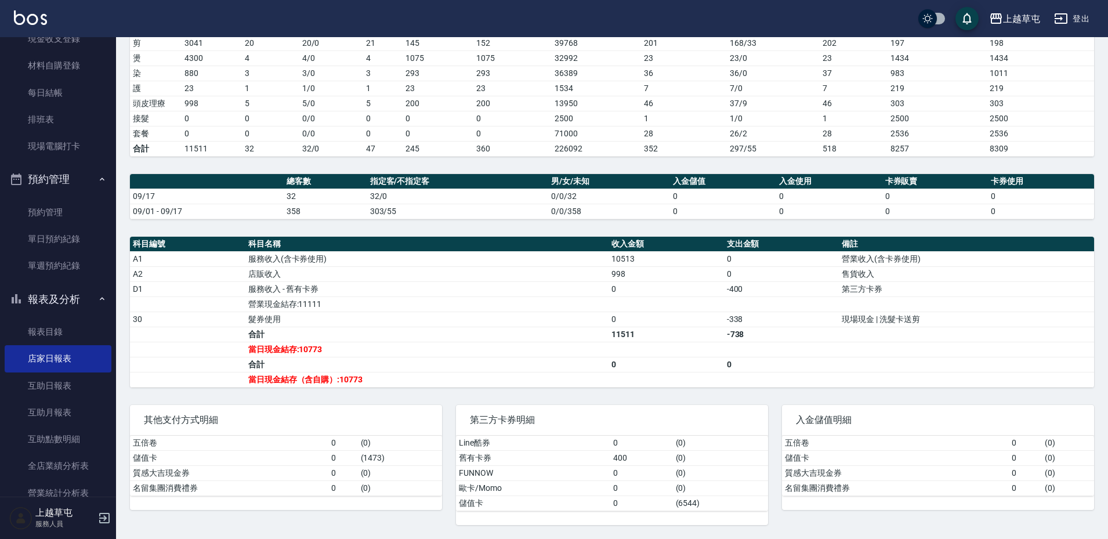
scroll to position [174, 0]
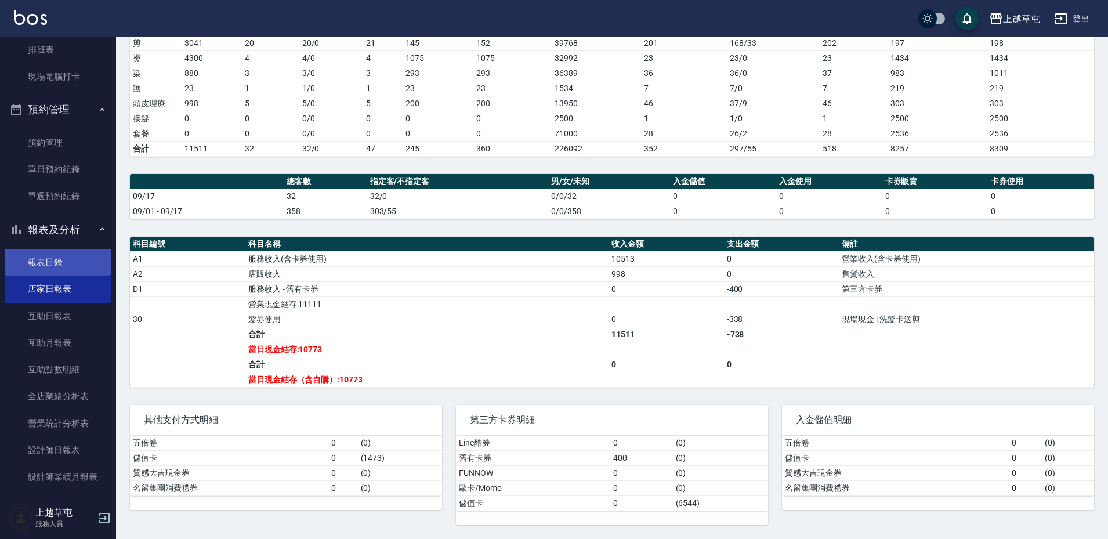
click at [52, 256] on link "報表目錄" at bounding box center [58, 262] width 107 height 27
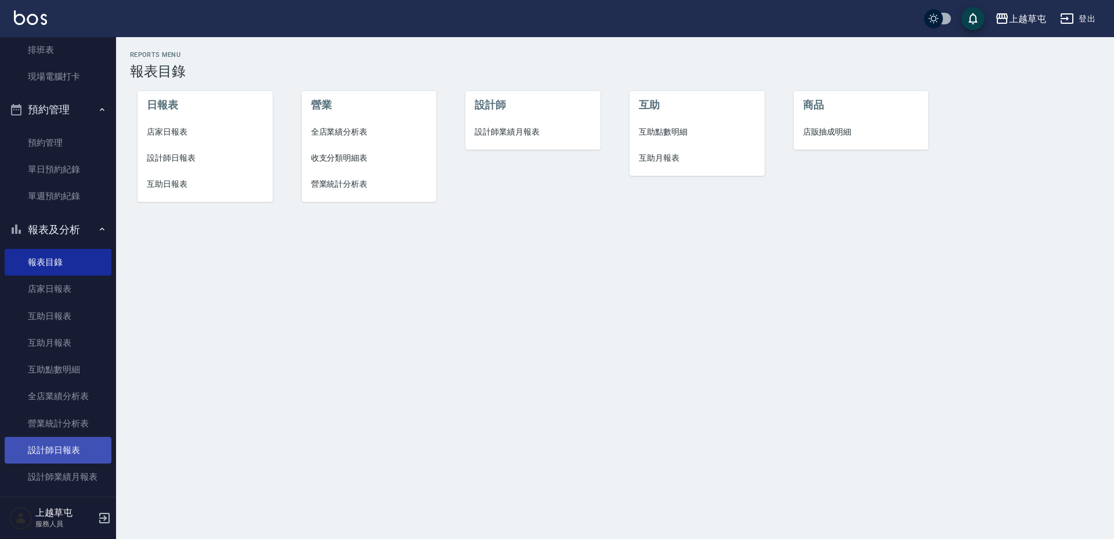
click at [73, 448] on link "設計師日報表" at bounding box center [58, 450] width 107 height 27
